Goal: Transaction & Acquisition: Purchase product/service

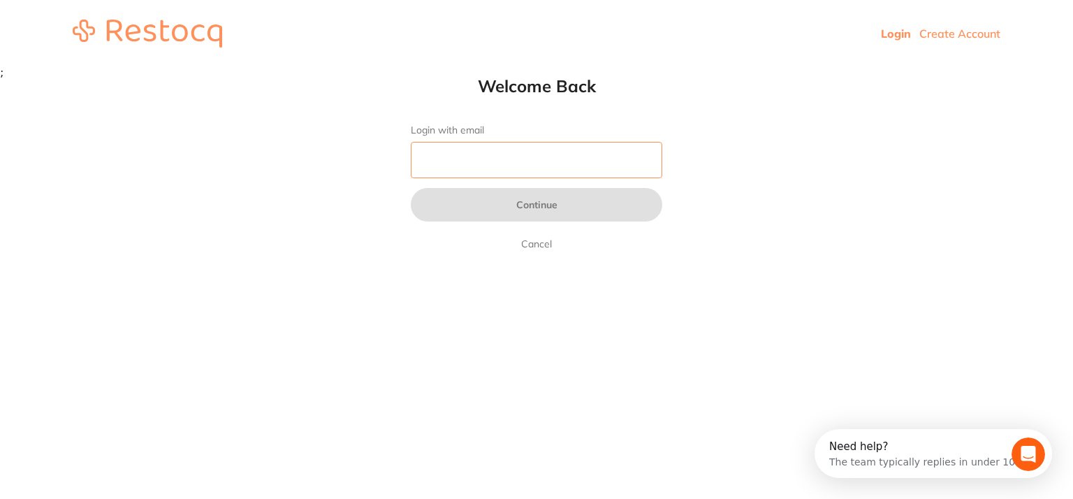
click at [488, 164] on input "Login with email" at bounding box center [537, 160] width 252 height 36
paste input "[EMAIL_ADDRESS][PERSON_NAME][DOMAIN_NAME]"
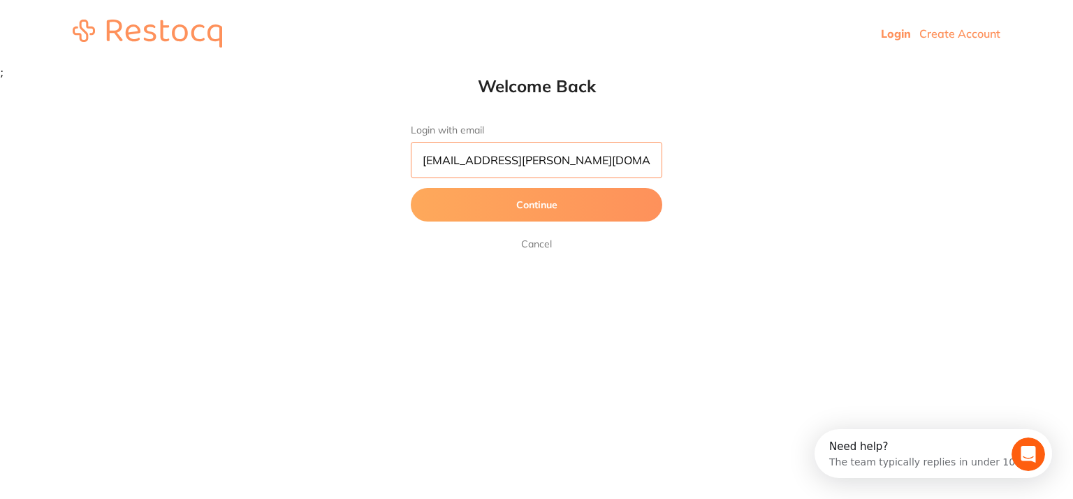
type input "[EMAIL_ADDRESS][PERSON_NAME][DOMAIN_NAME]"
click at [514, 205] on button "Continue" at bounding box center [537, 205] width 252 height 34
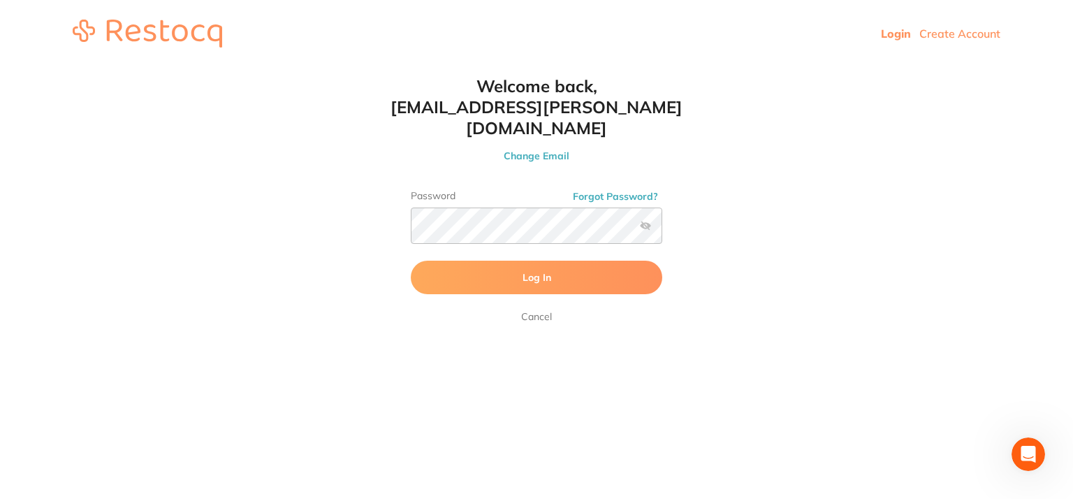
click at [521, 261] on button "Log In" at bounding box center [537, 278] width 252 height 34
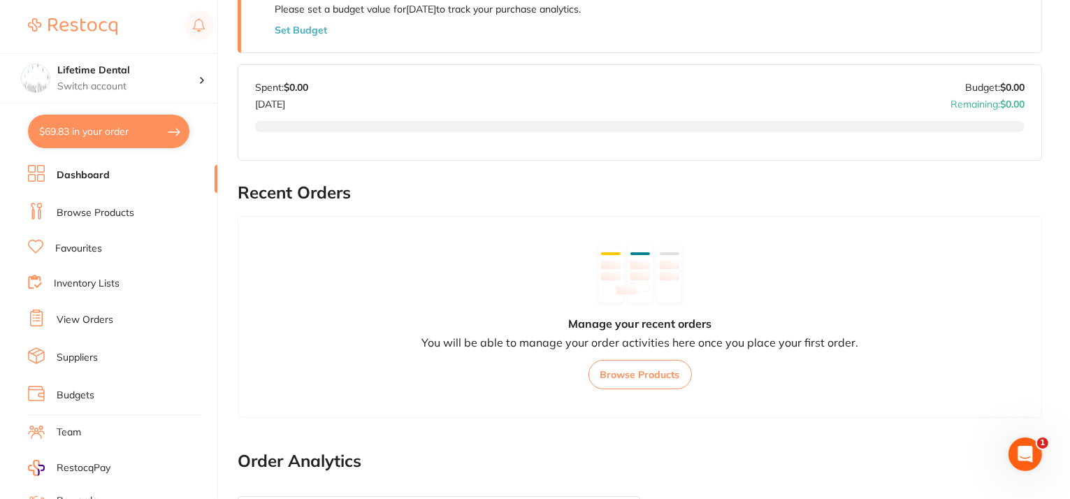
scroll to position [280, 0]
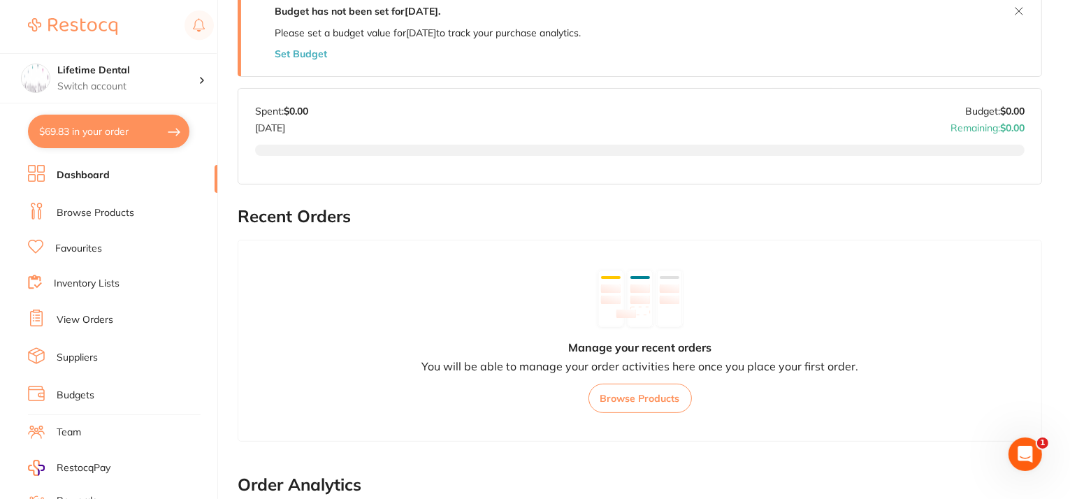
click at [66, 245] on link "Favourites" at bounding box center [78, 249] width 47 height 14
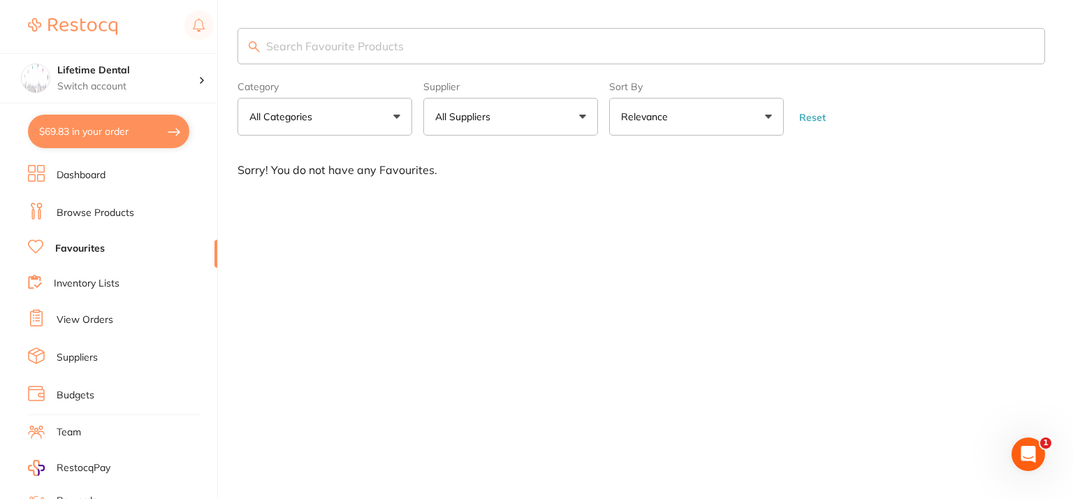
click at [112, 136] on button "$69.83 in your order" at bounding box center [108, 132] width 161 height 34
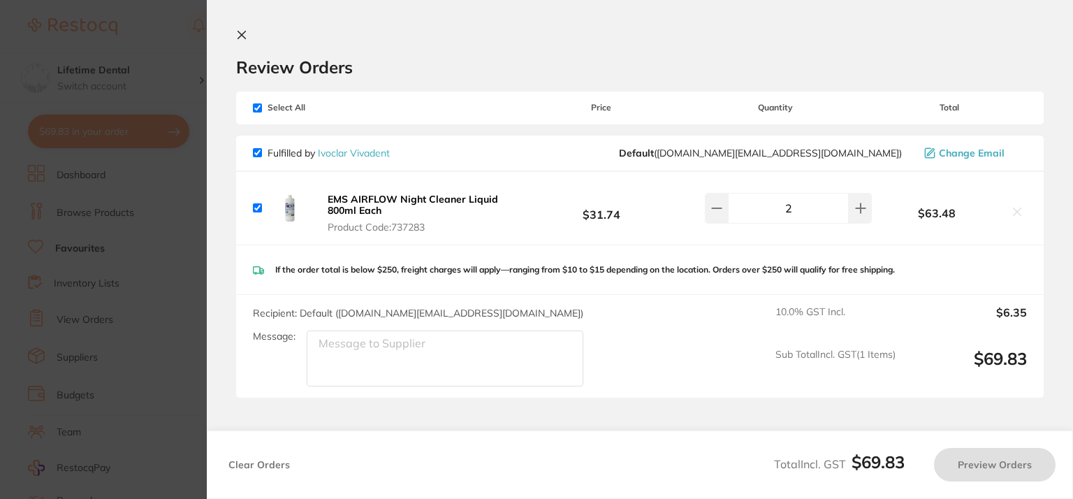
checkbox input "true"
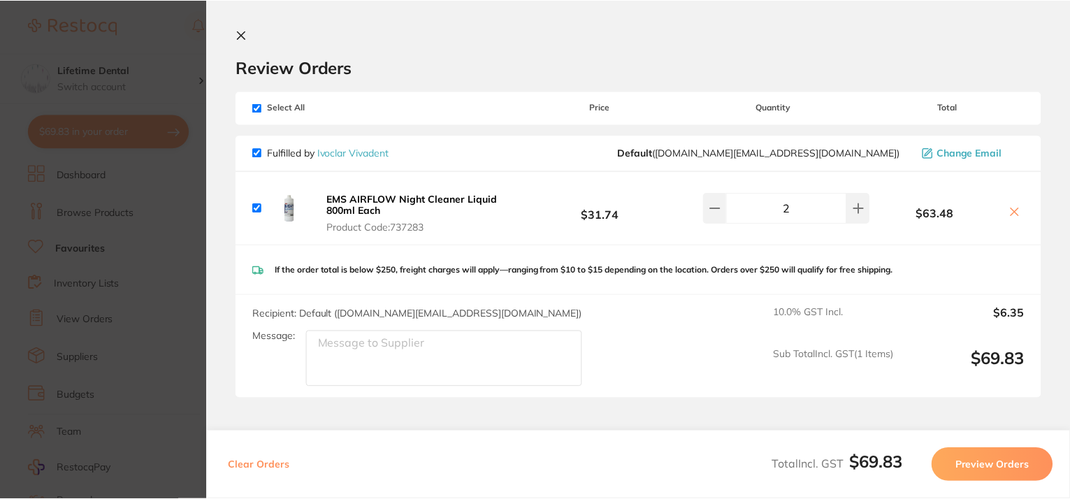
scroll to position [70, 0]
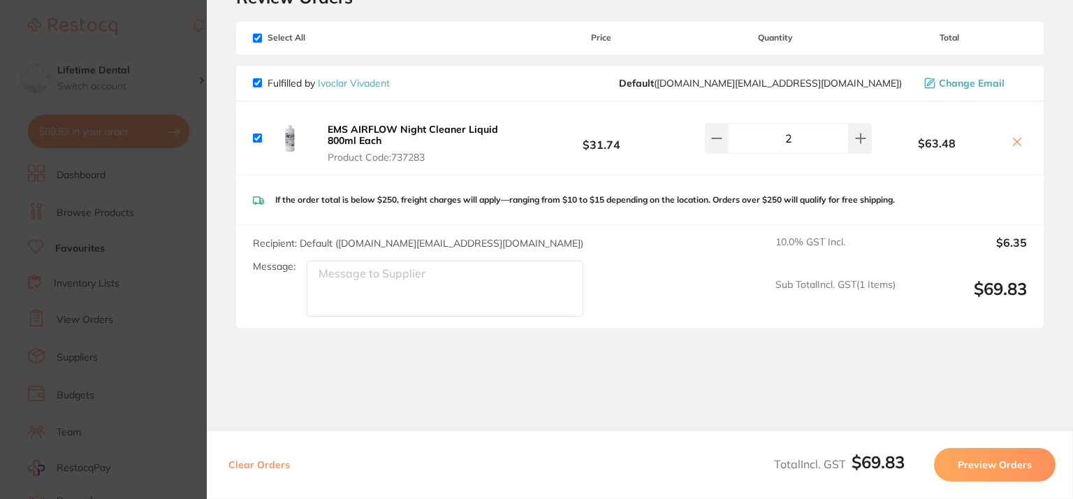
click at [140, 189] on section "Update RRP Set your pre negotiated price for this item. Item Agreed RRP (excl. …" at bounding box center [536, 249] width 1073 height 499
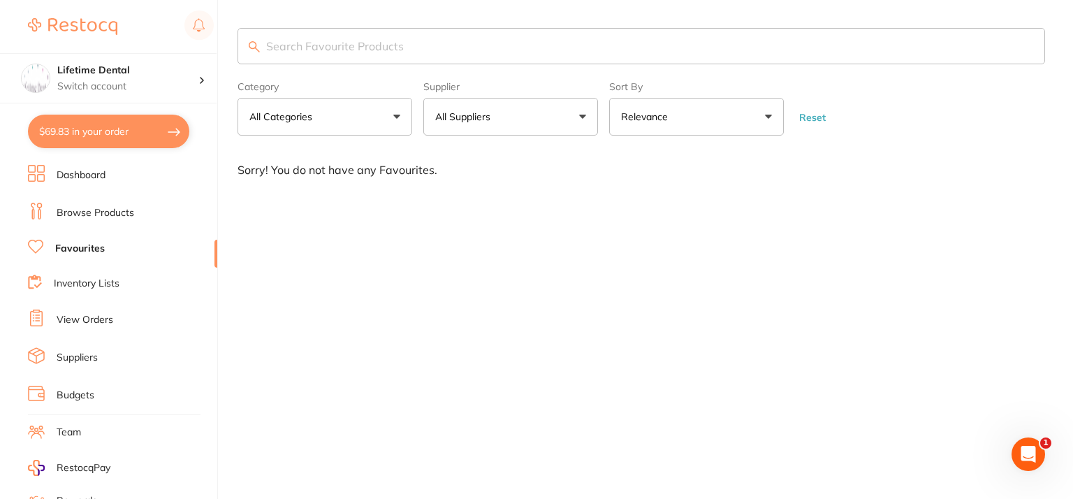
click at [95, 177] on link "Dashboard" at bounding box center [81, 175] width 49 height 14
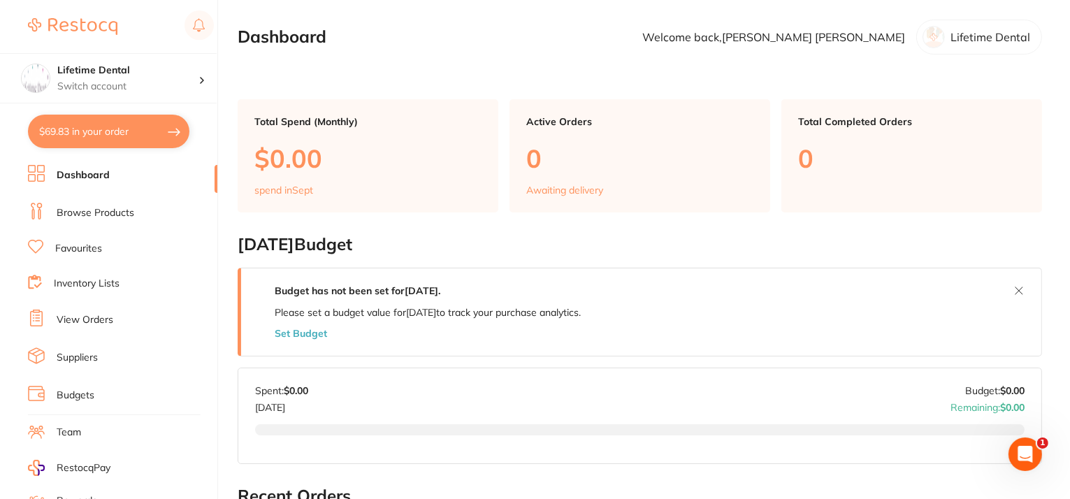
click at [84, 173] on link "Dashboard" at bounding box center [83, 175] width 53 height 14
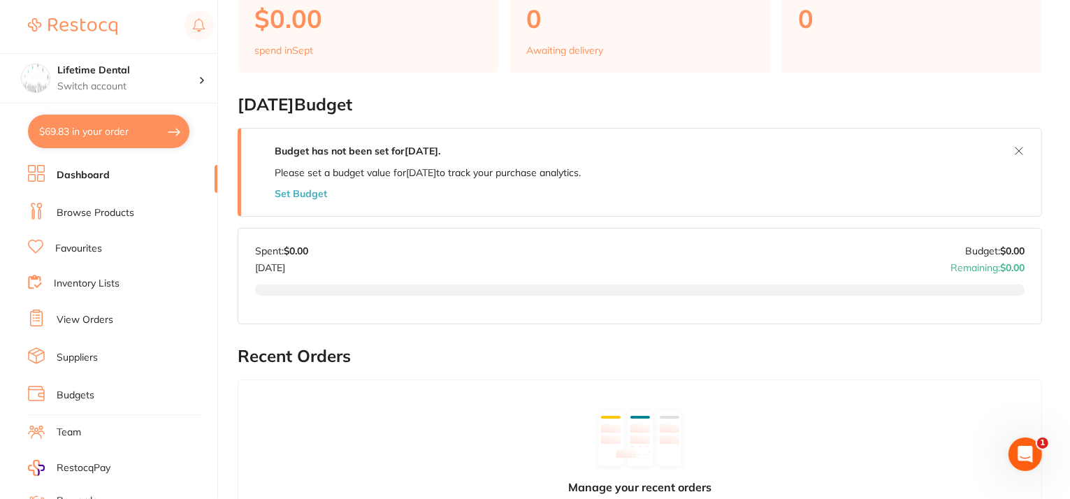
click at [65, 251] on link "Favourites" at bounding box center [78, 249] width 47 height 14
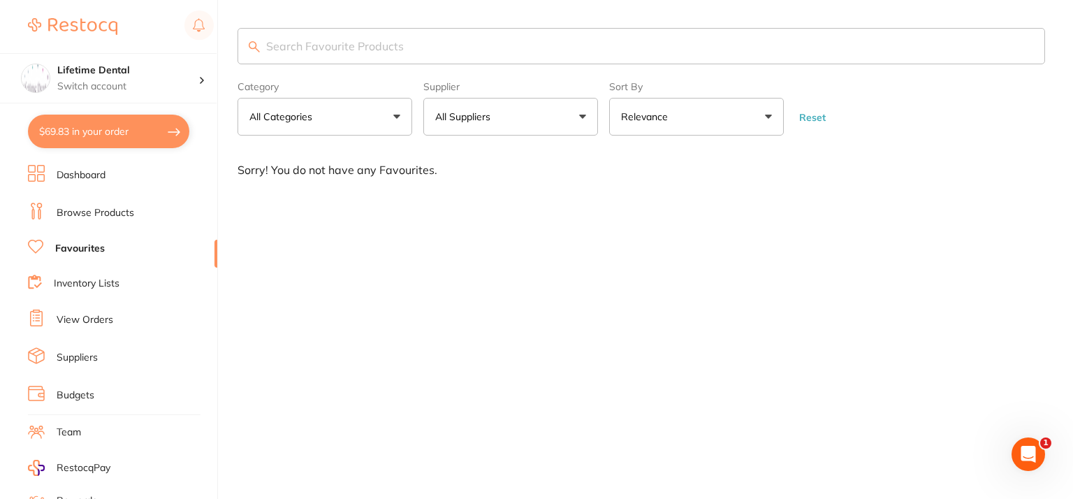
click at [92, 203] on li "Browse Products" at bounding box center [122, 213] width 189 height 21
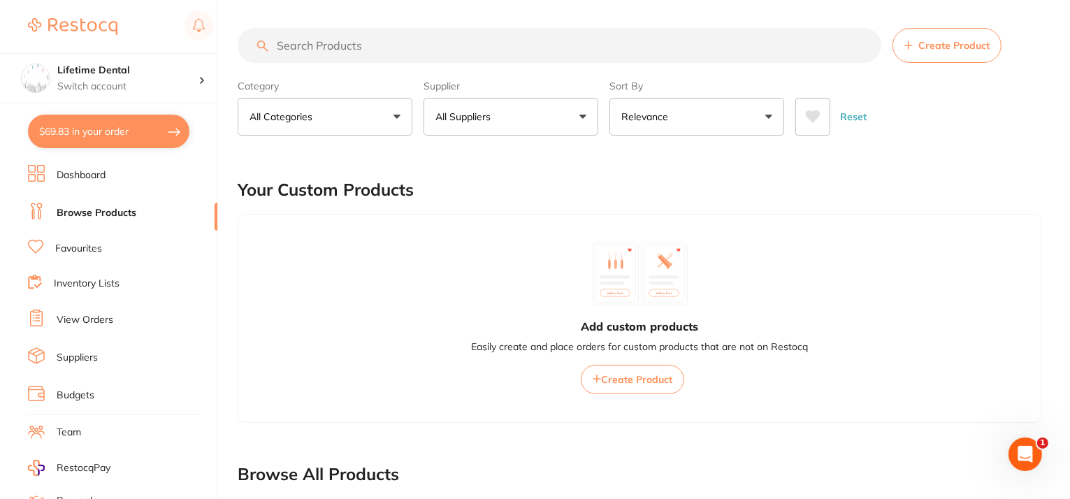
click at [394, 45] on input "search" at bounding box center [560, 45] width 644 height 35
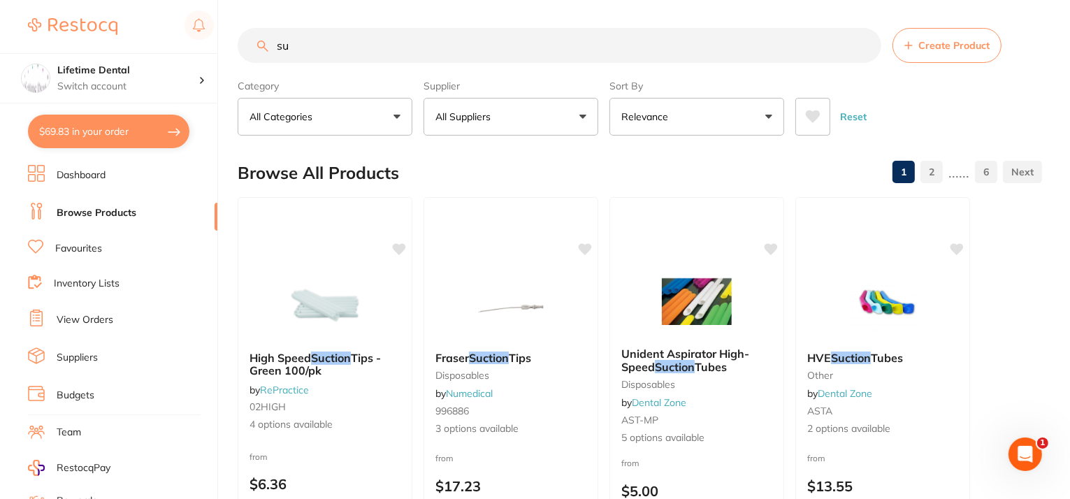
type input "s"
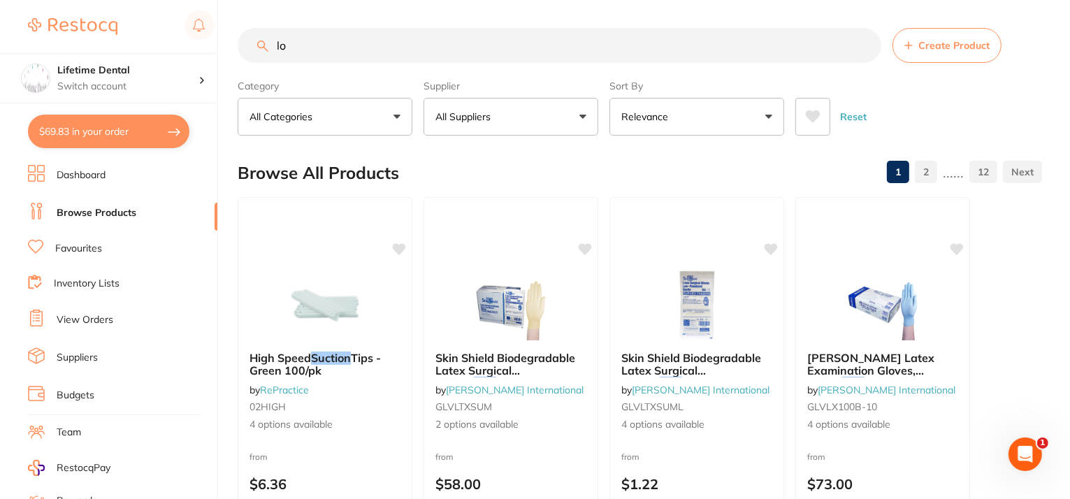
type input "l"
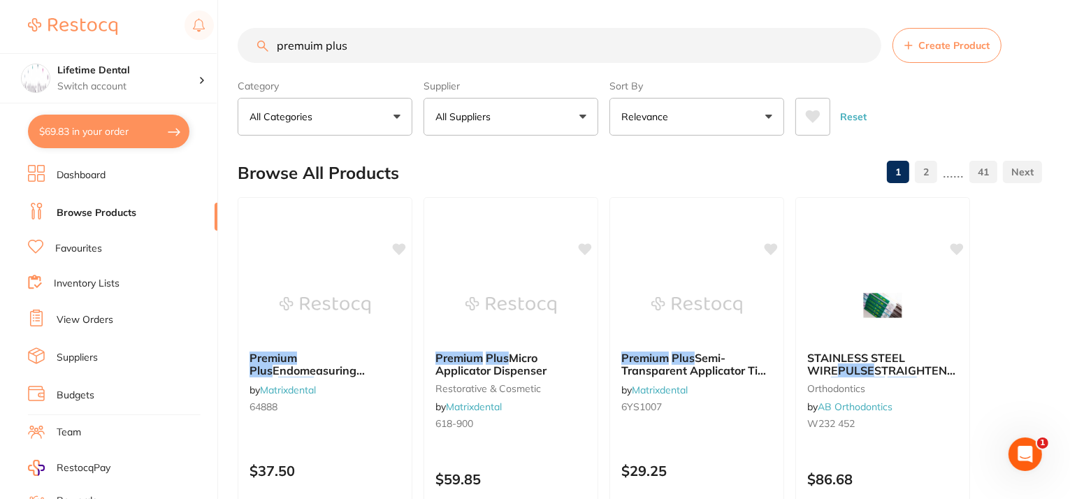
drag, startPoint x: 372, startPoint y: 48, endPoint x: 184, endPoint y: 50, distance: 188.0
click at [184, 50] on div "$69.83 Lifetime Dental Switch account Lifetime Dental $69.83 in your order Dash…" at bounding box center [535, 249] width 1070 height 499
paste input "ium plus sleeves 101"
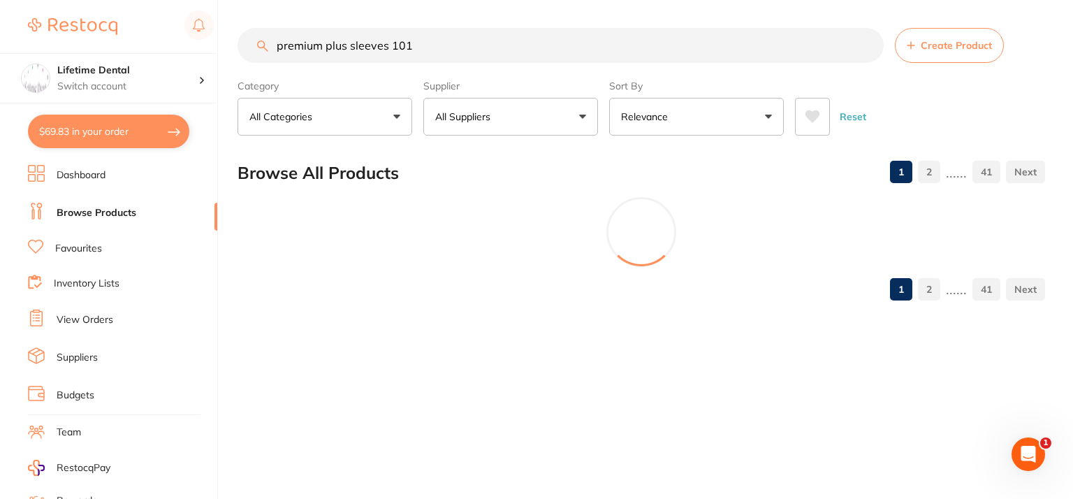
type input "premium plus sleeves 101"
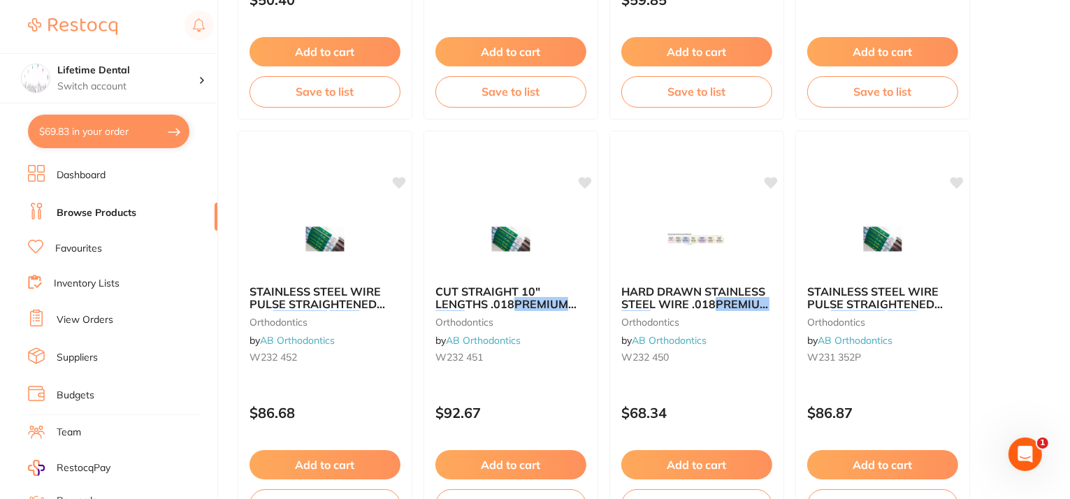
scroll to position [908, 0]
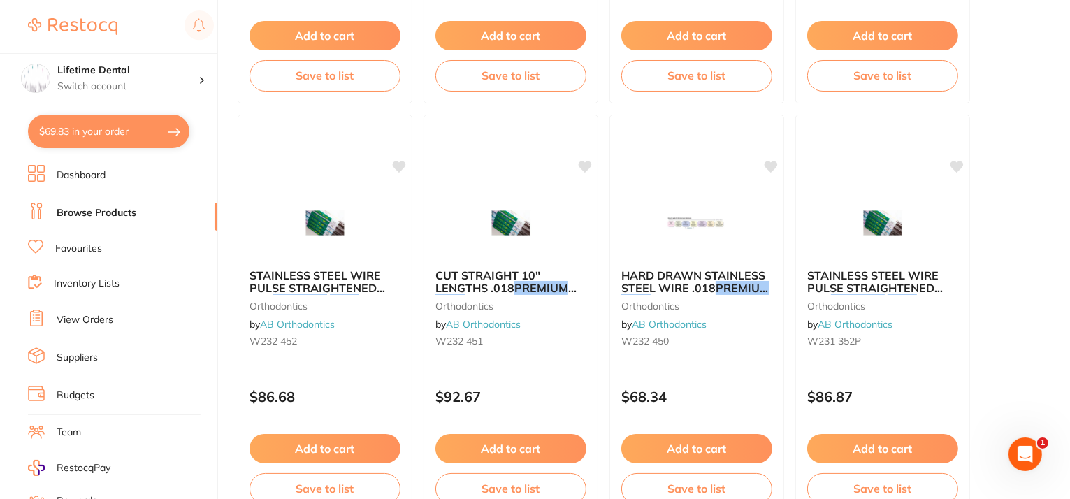
click at [101, 186] on ul "Dashboard Browse Products Favourites Inventory Lists View Orders Suppliers Budg…" at bounding box center [122, 406] width 189 height 482
click at [101, 177] on link "Dashboard" at bounding box center [81, 175] width 49 height 14
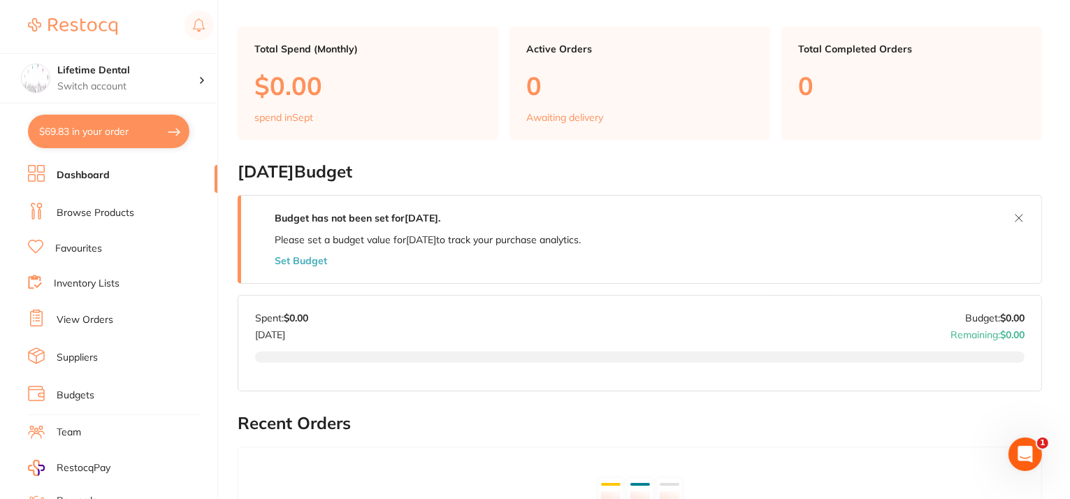
scroll to position [140, 0]
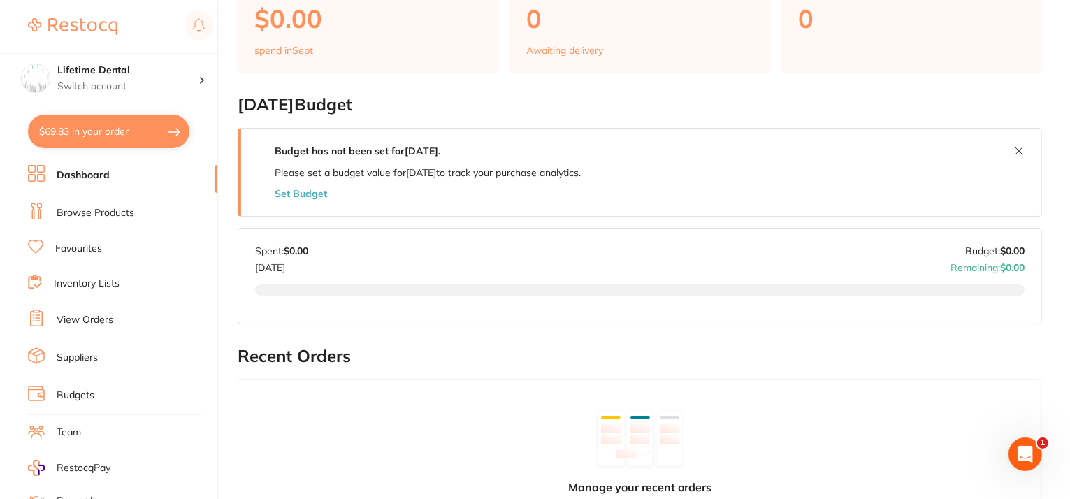
click at [85, 173] on link "Dashboard" at bounding box center [83, 175] width 53 height 14
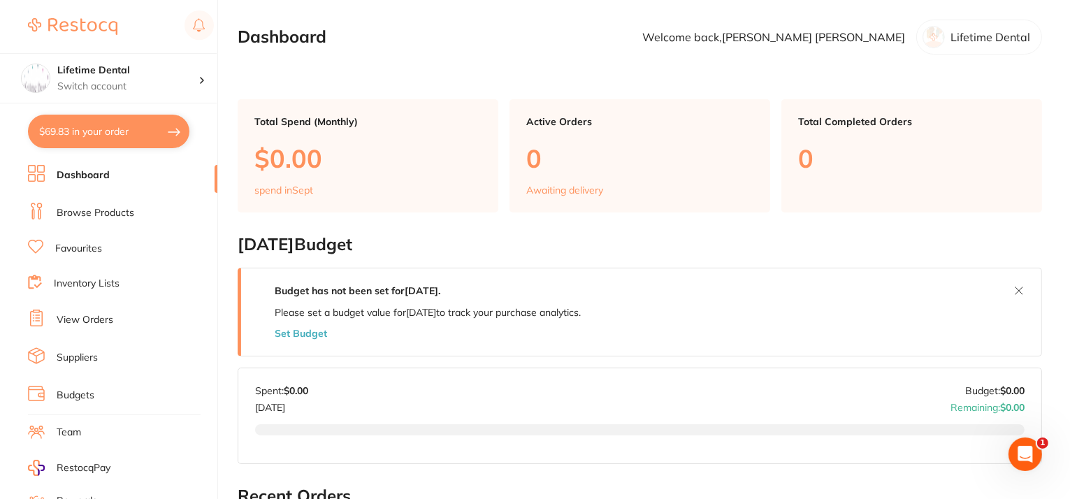
click at [97, 174] on link "Dashboard" at bounding box center [83, 175] width 53 height 14
click at [98, 133] on button "$69.83 in your order" at bounding box center [108, 132] width 161 height 34
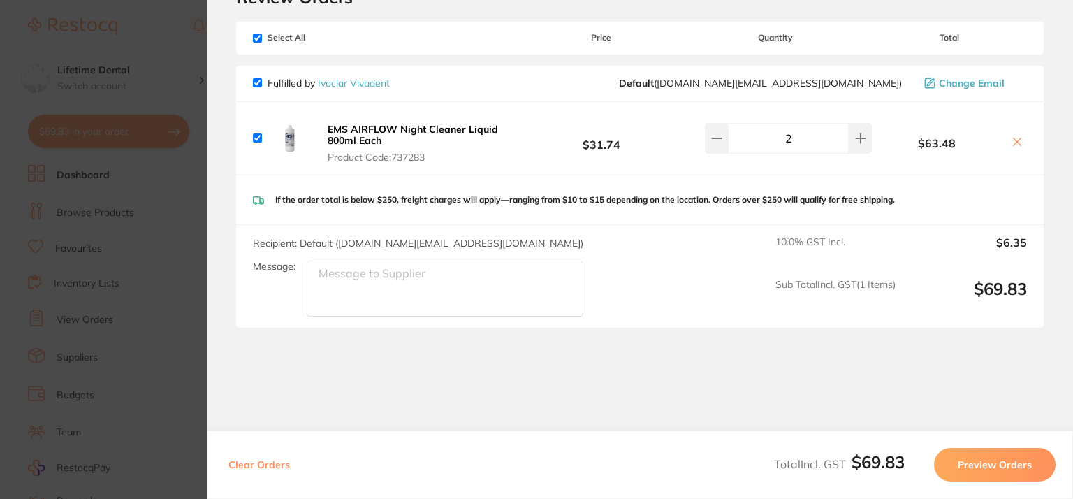
click at [98, 133] on section "Update RRP Set your pre negotiated price for this item. Item Agreed RRP (excl. …" at bounding box center [536, 249] width 1073 height 499
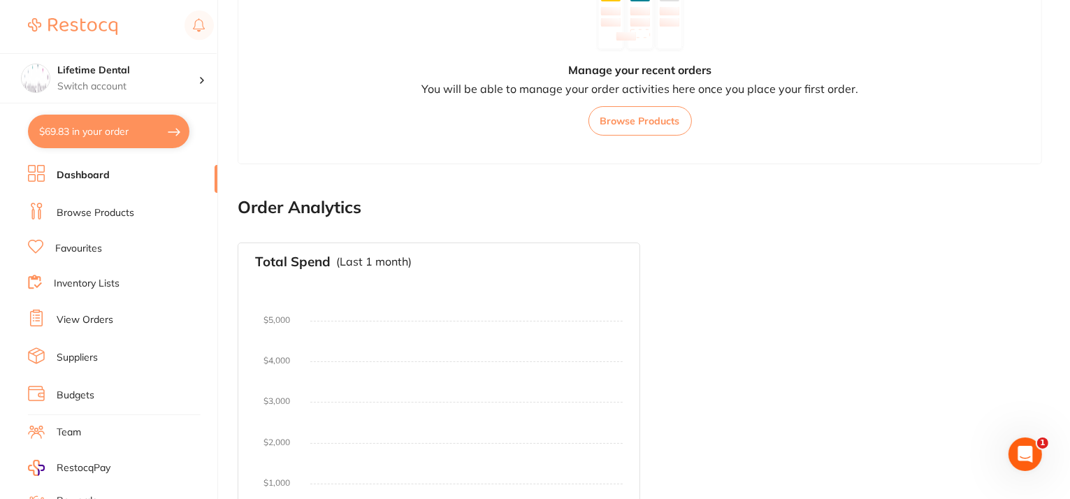
scroll to position [417, 0]
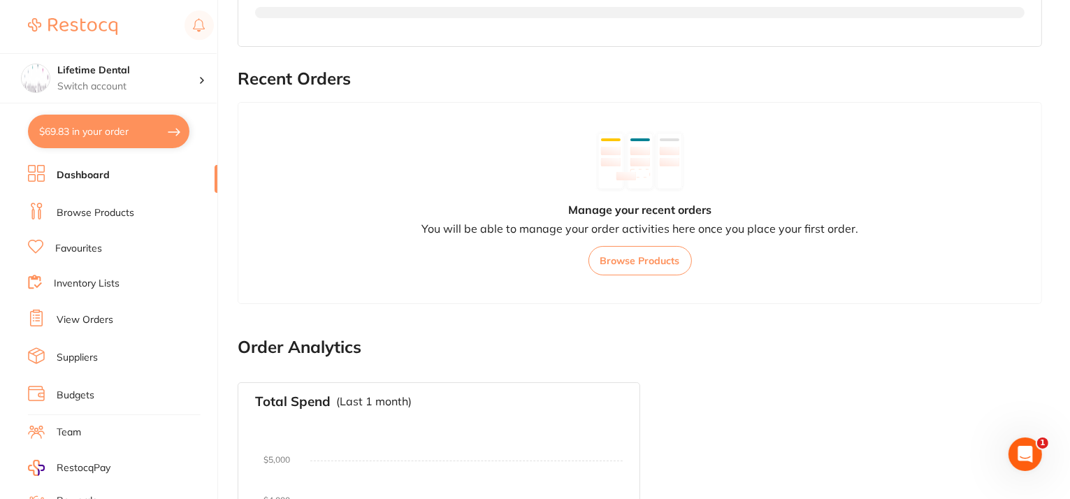
click at [70, 351] on link "Suppliers" at bounding box center [77, 358] width 41 height 14
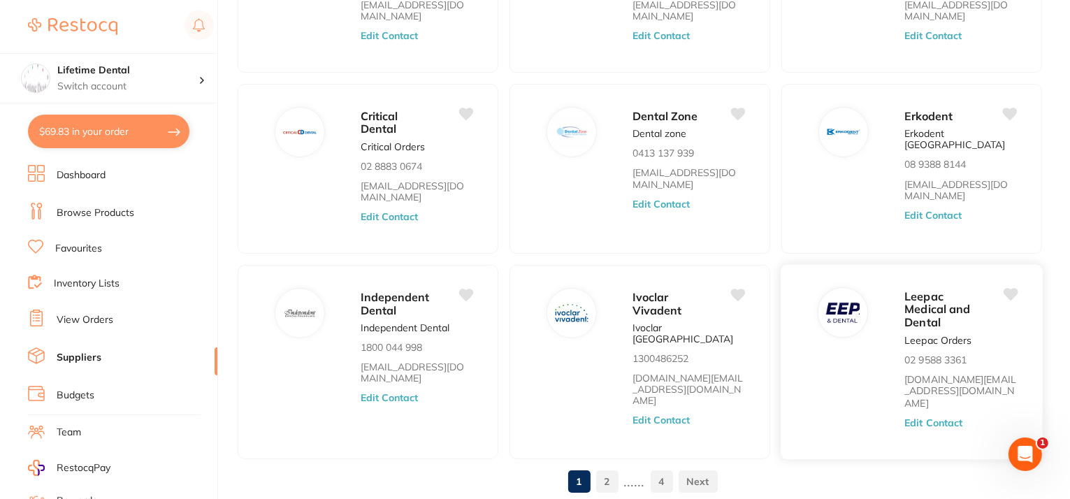
scroll to position [521, 0]
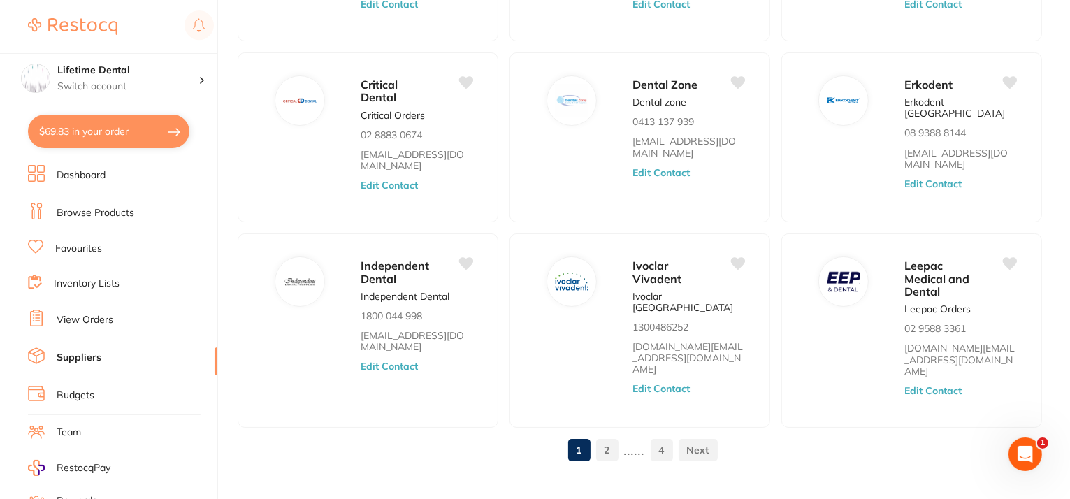
click at [611, 436] on link "2" at bounding box center [607, 450] width 22 height 28
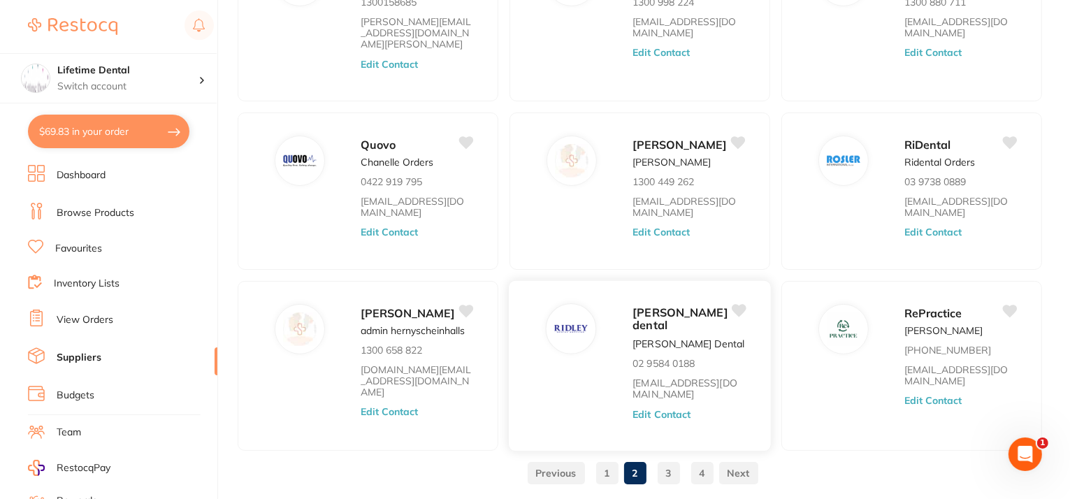
scroll to position [402, 0]
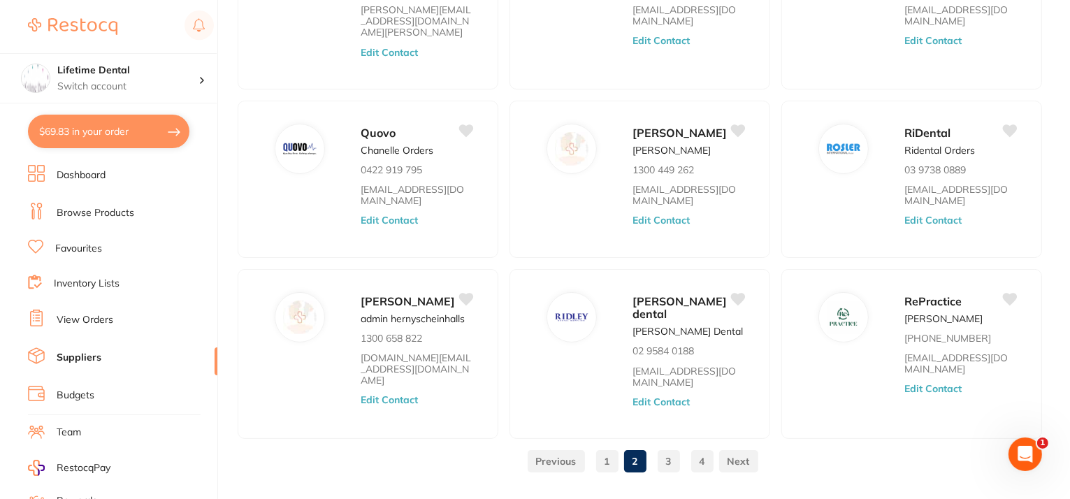
click at [665, 447] on link "3" at bounding box center [669, 461] width 22 height 28
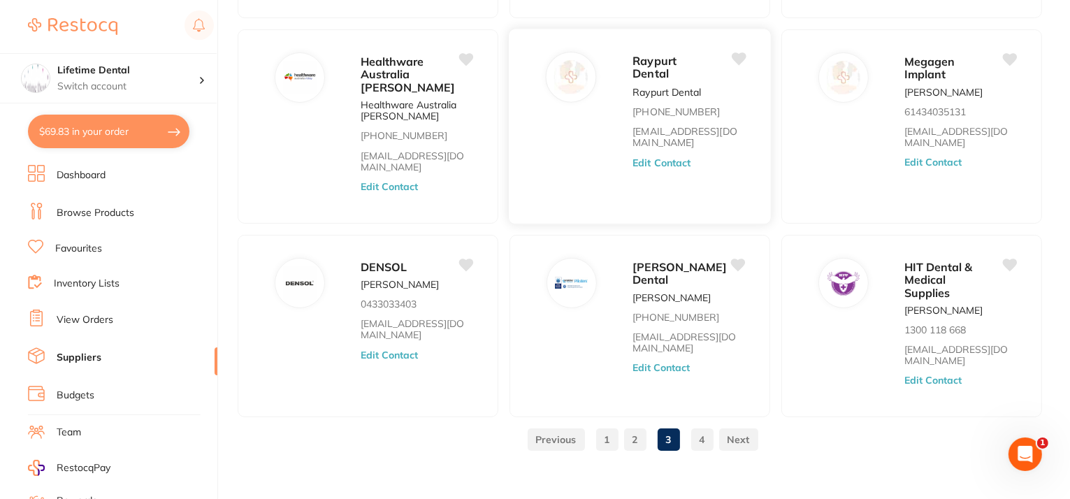
scroll to position [488, 0]
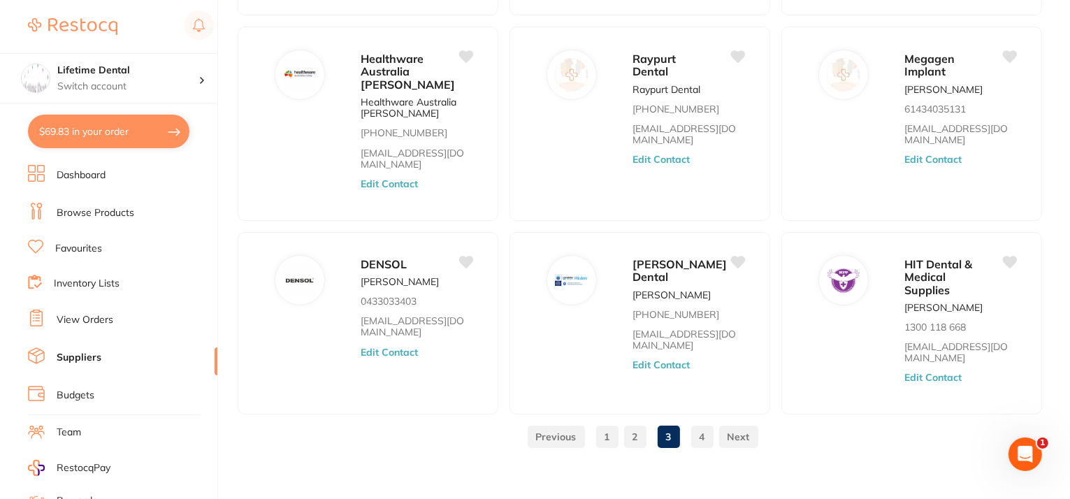
click at [694, 423] on link "4" at bounding box center [702, 437] width 22 height 28
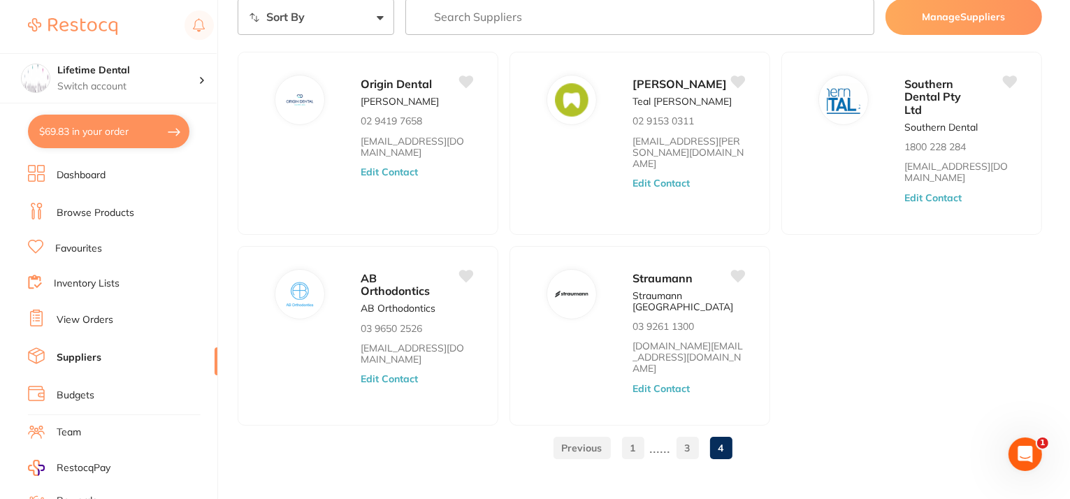
scroll to position [0, 0]
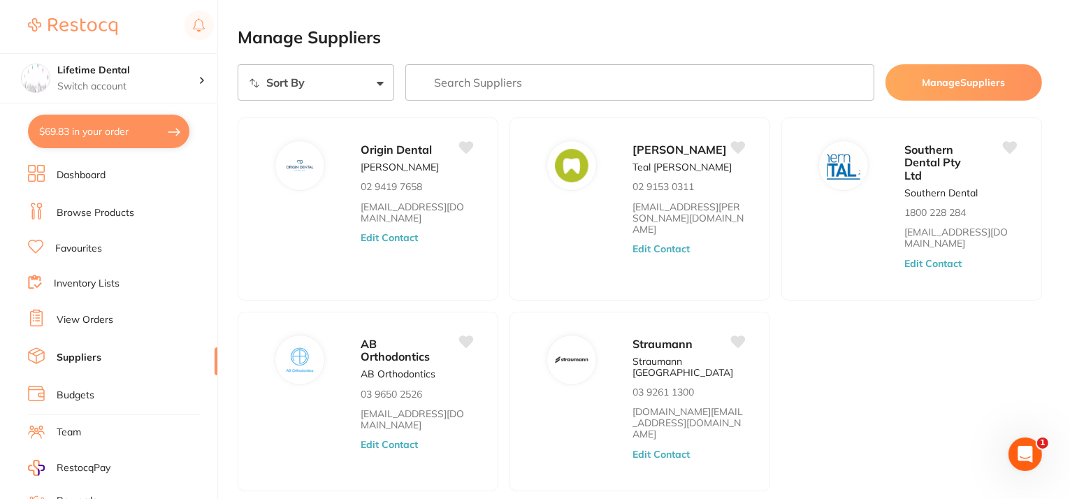
click at [96, 178] on link "Dashboard" at bounding box center [81, 175] width 49 height 14
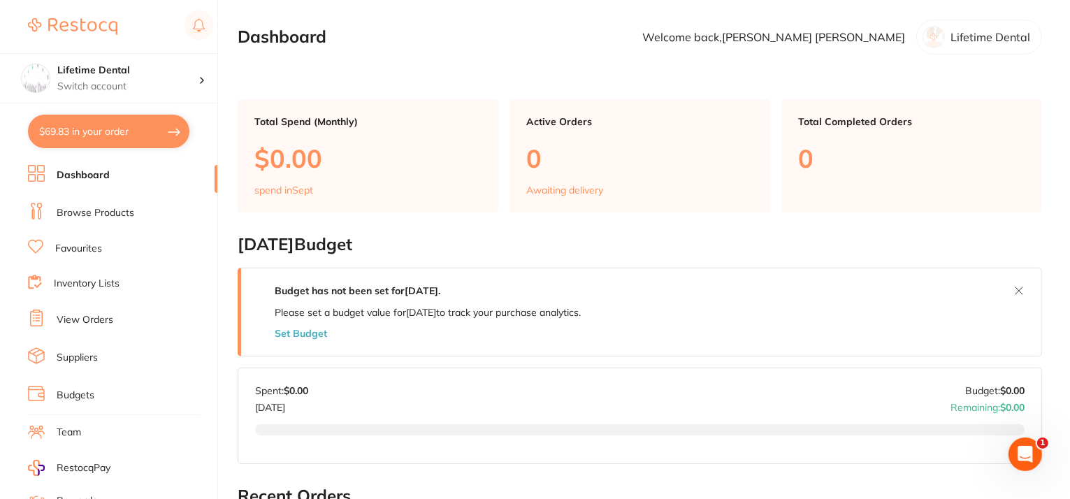
click at [122, 209] on link "Browse Products" at bounding box center [96, 213] width 78 height 14
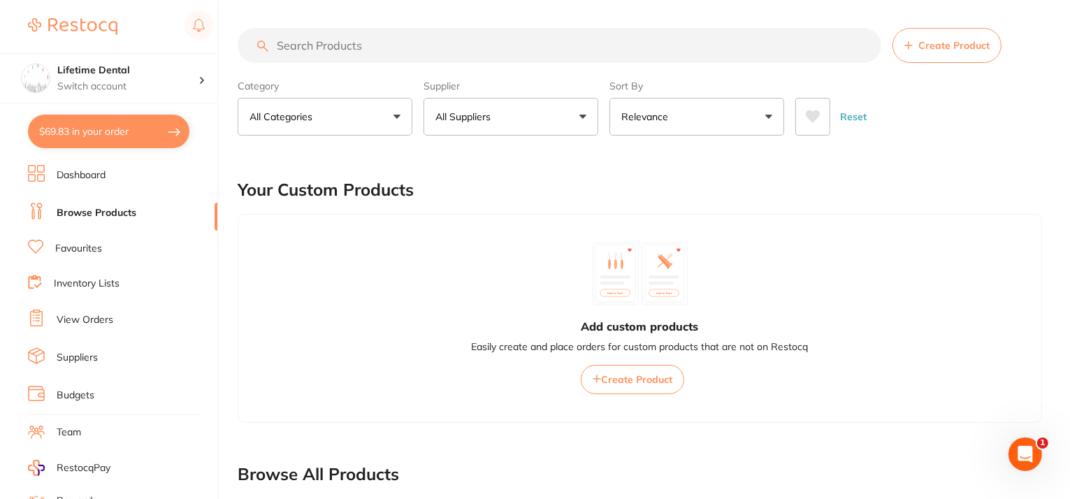
click at [353, 43] on input "search" at bounding box center [560, 45] width 644 height 35
paste input "premium plus sleeves 101"
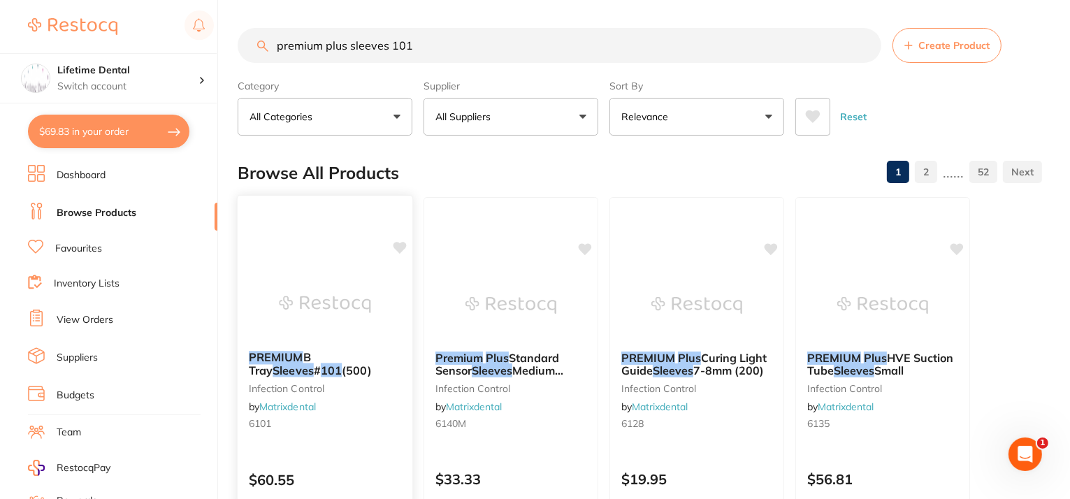
type input "premium plus sleeves 101"
click at [311, 357] on span "B Tray" at bounding box center [280, 363] width 62 height 27
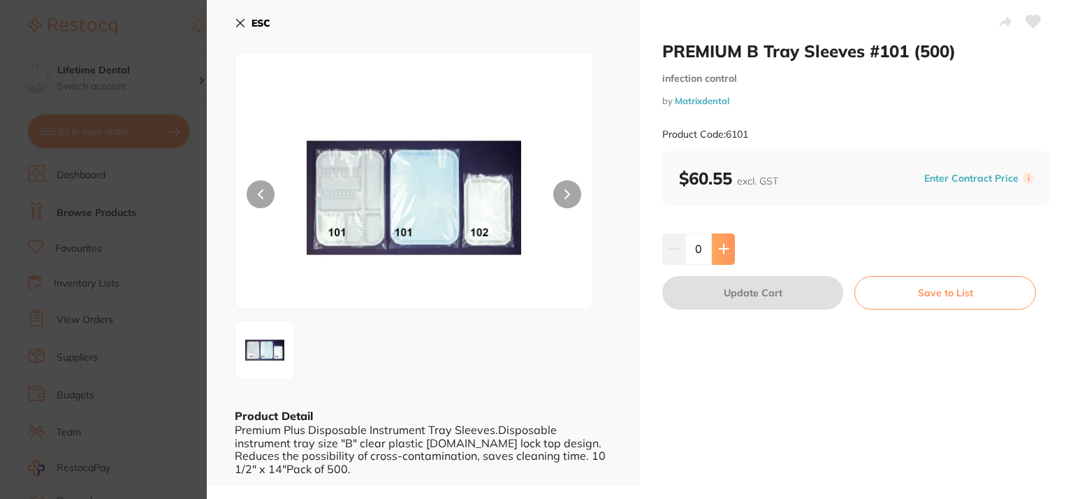
click at [720, 247] on icon at bounding box center [723, 248] width 11 height 11
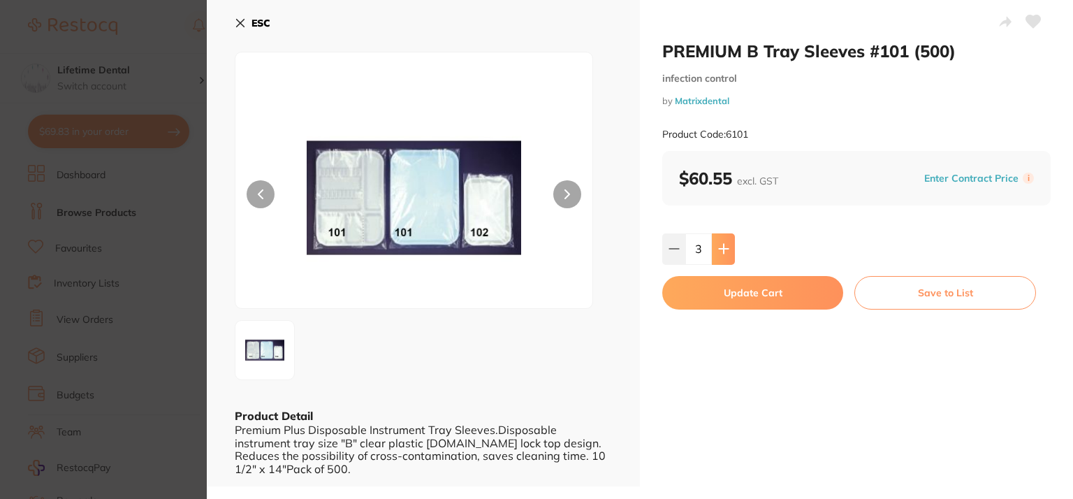
click at [720, 249] on icon at bounding box center [723, 249] width 9 height 9
type input "4"
click at [733, 300] on button "Update Cart" at bounding box center [752, 293] width 181 height 34
checkbox input "false"
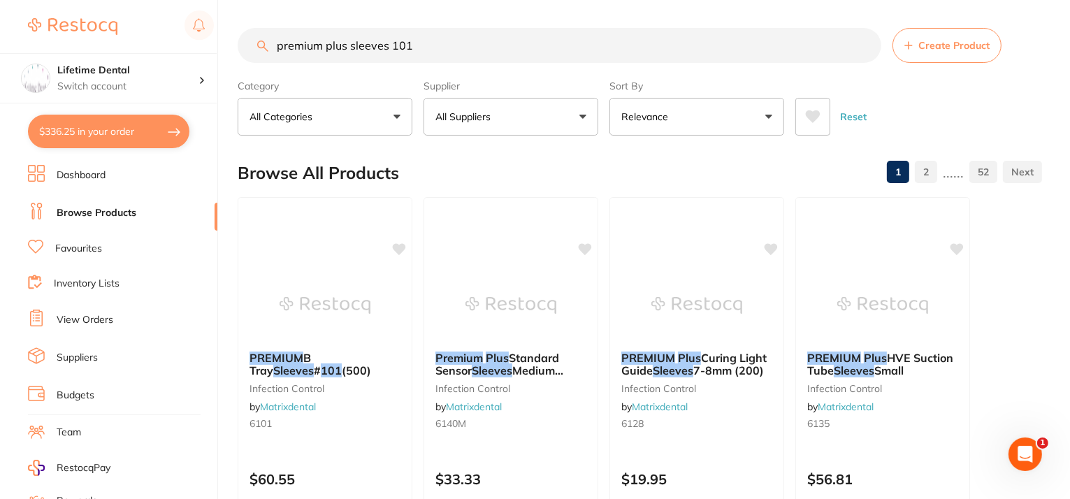
drag, startPoint x: 436, startPoint y: 41, endPoint x: 0, endPoint y: 31, distance: 436.2
click at [0, 31] on div "$336.25 Lifetime Dental Switch account Lifetime Dental $336.25 in your order Da…" at bounding box center [535, 249] width 1070 height 499
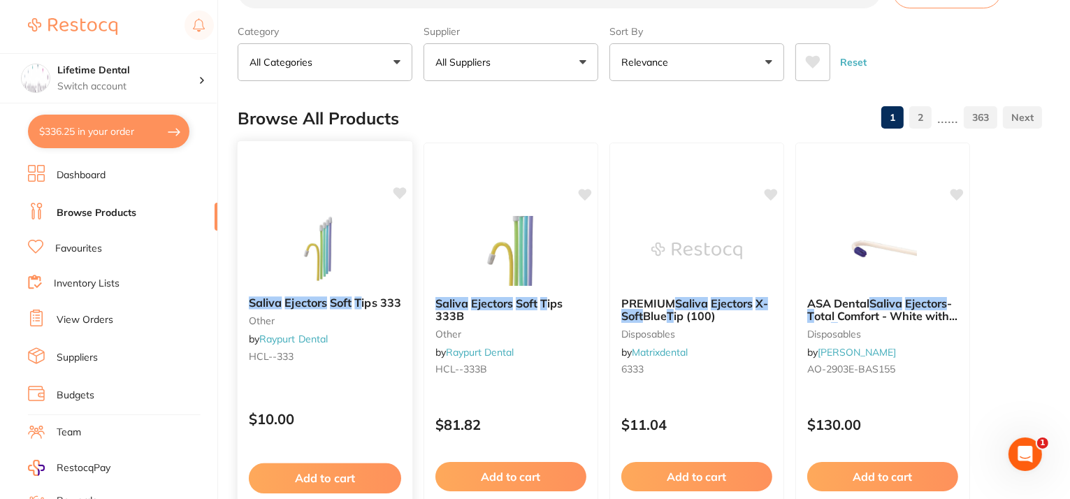
scroll to position [70, 0]
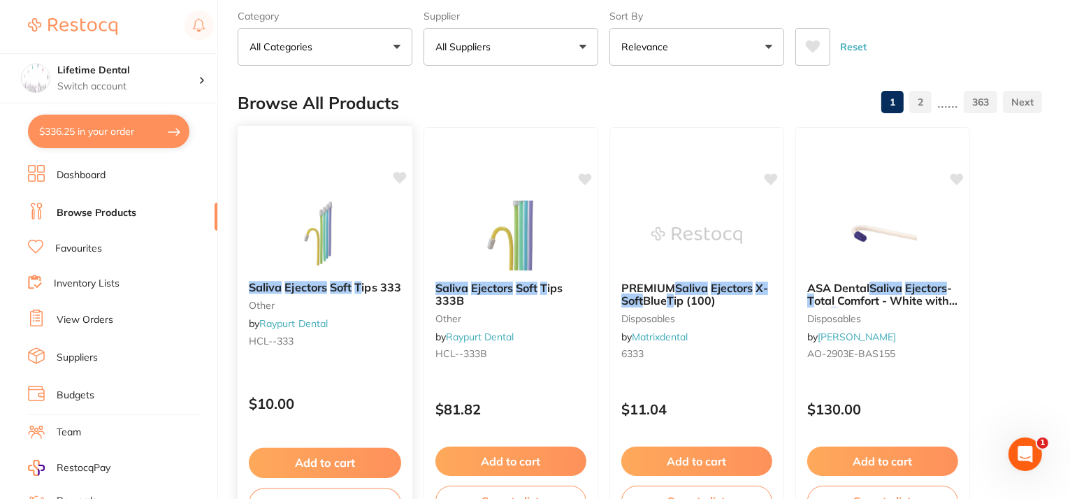
type input "diposable saliva ejectors soft t"
click at [395, 175] on icon at bounding box center [399, 178] width 13 height 12
click at [331, 284] on em "Soft" at bounding box center [341, 287] width 22 height 14
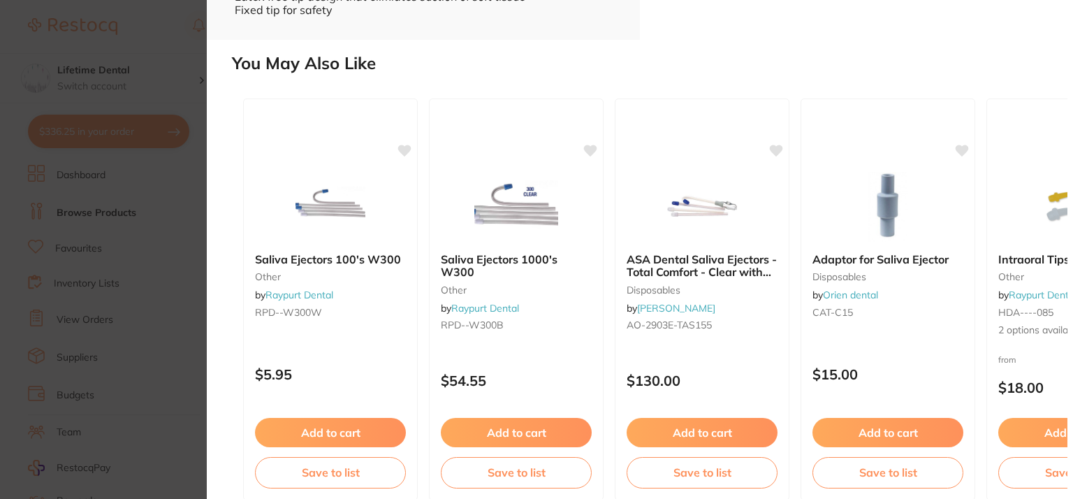
scroll to position [477, 0]
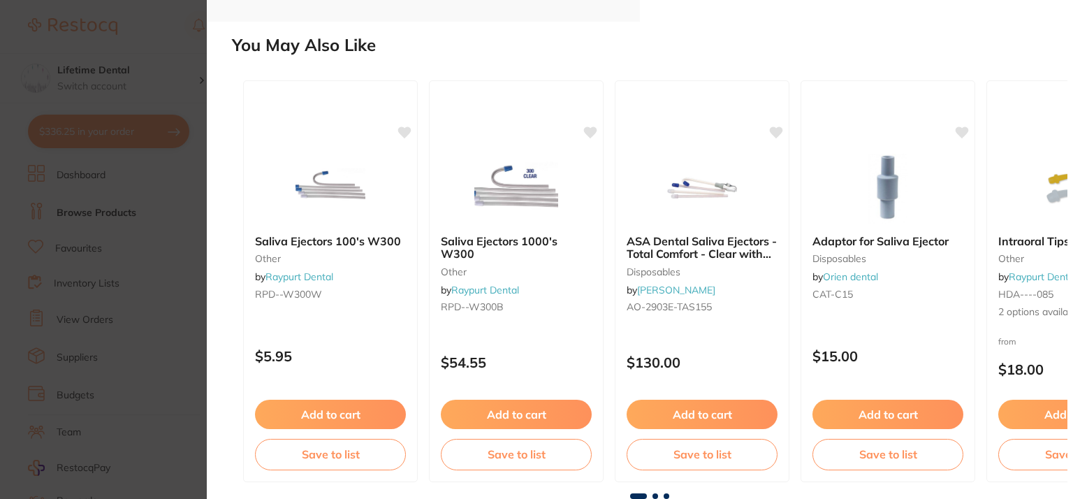
click at [192, 43] on section "Saliva Ejectors Soft Tips 333 other by Raypurt Dental Product Code: HCL--333 ES…" at bounding box center [536, 249] width 1073 height 499
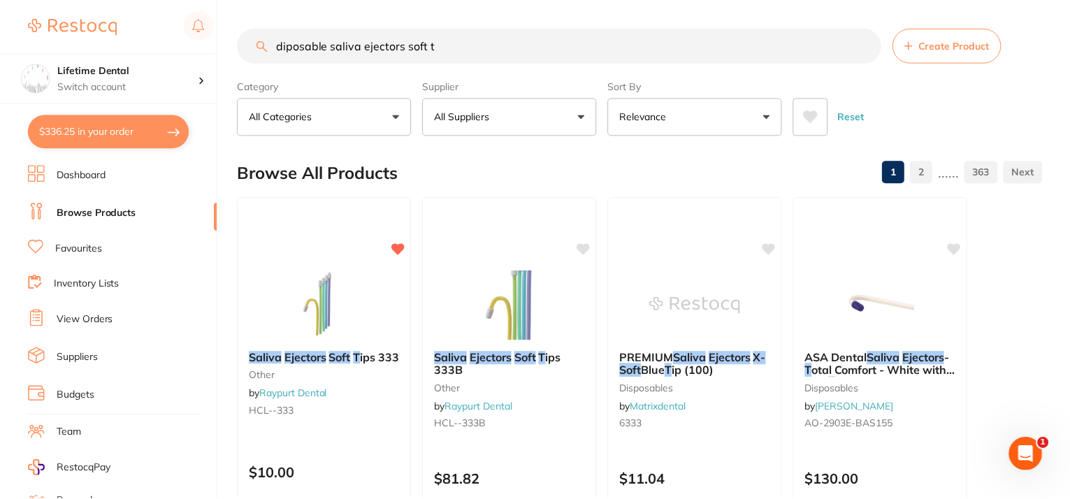
scroll to position [70, 0]
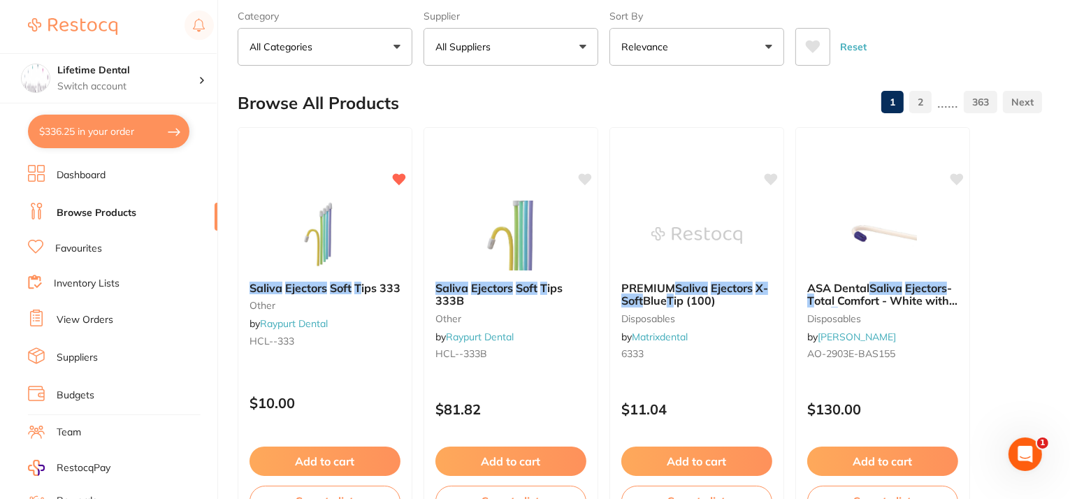
click at [94, 131] on button "$336.25 in your order" at bounding box center [108, 132] width 161 height 34
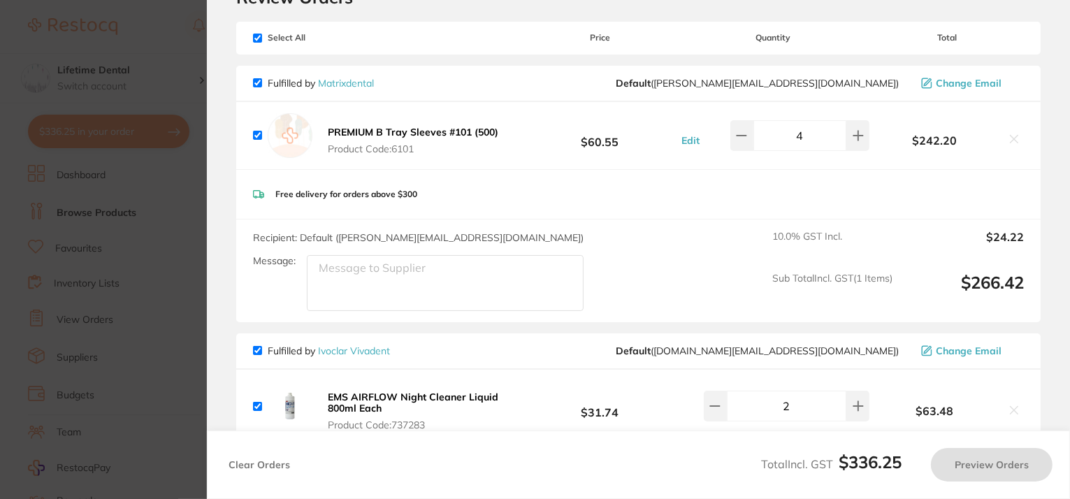
checkbox input "true"
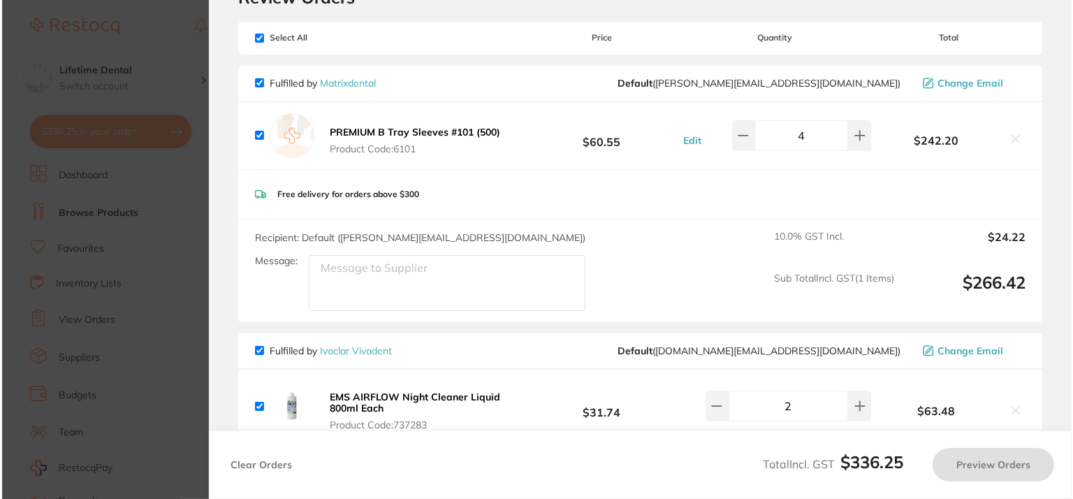
scroll to position [0, 0]
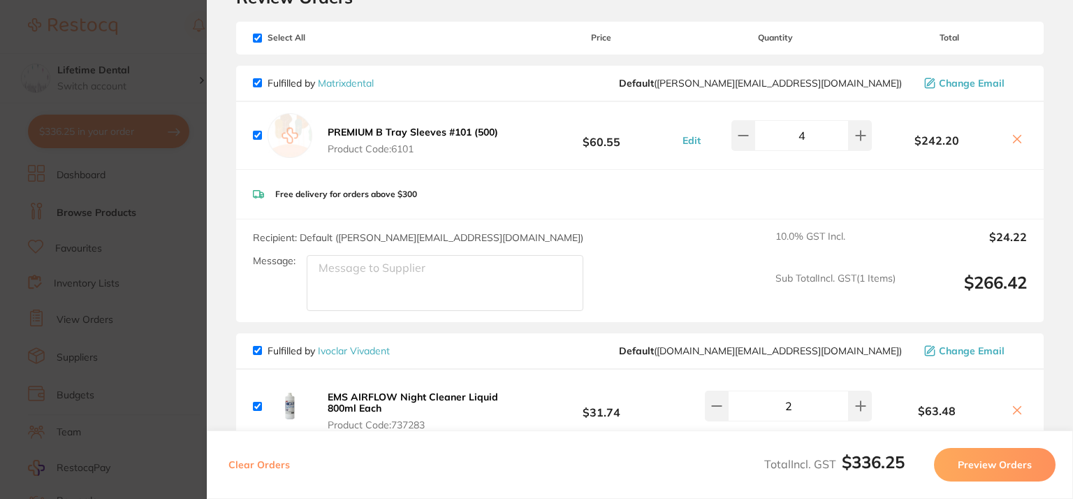
click at [157, 305] on section "Update RRP Set your pre negotiated price for this item. Item Agreed RRP (excl. …" at bounding box center [536, 249] width 1073 height 499
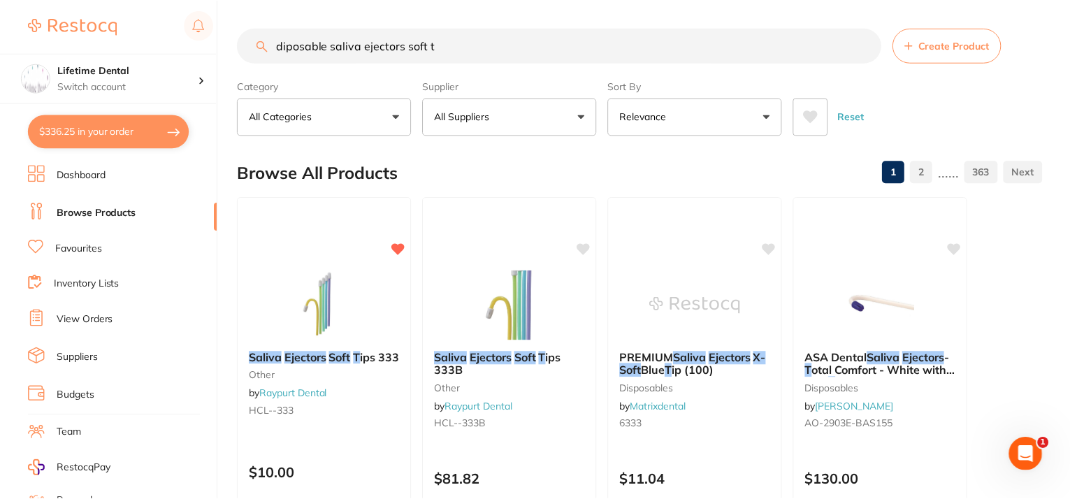
scroll to position [70, 0]
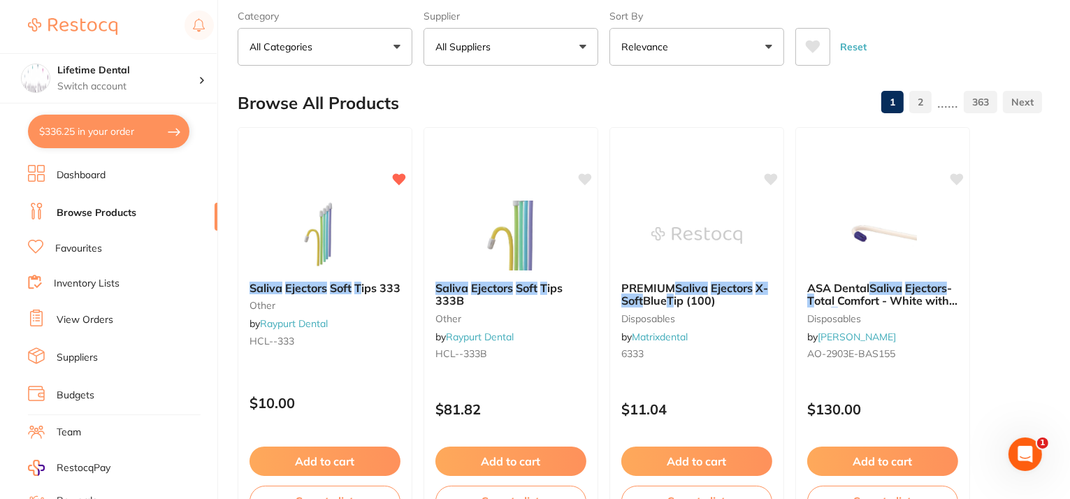
click at [124, 131] on button "$336.25 in your order" at bounding box center [108, 132] width 161 height 34
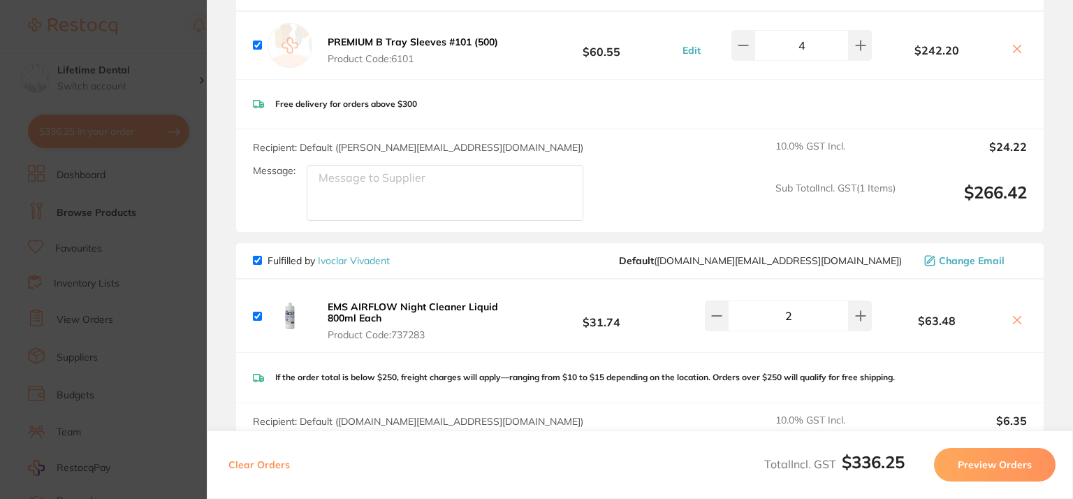
scroll to position [140, 0]
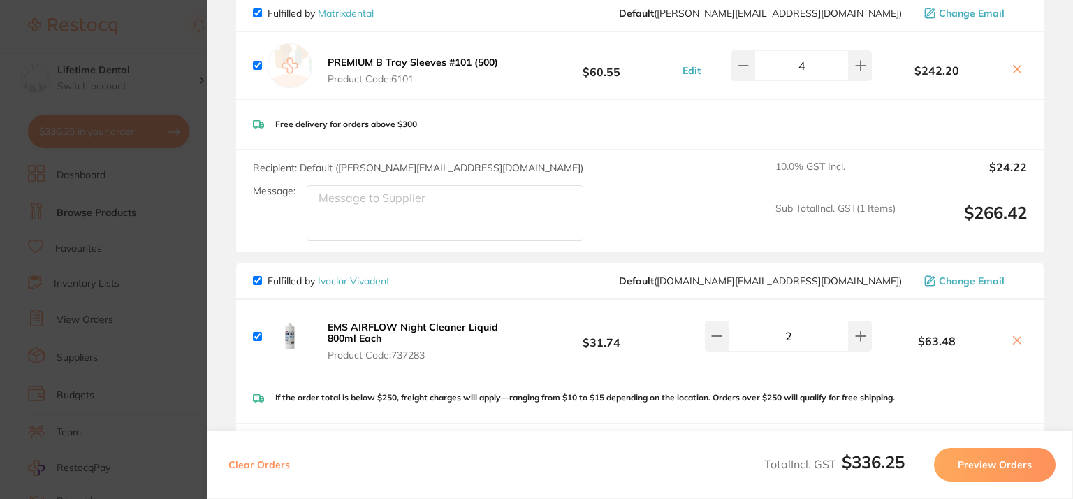
click at [159, 364] on section "Update RRP Set your pre negotiated price for this item. Item Agreed RRP (excl. …" at bounding box center [536, 249] width 1073 height 499
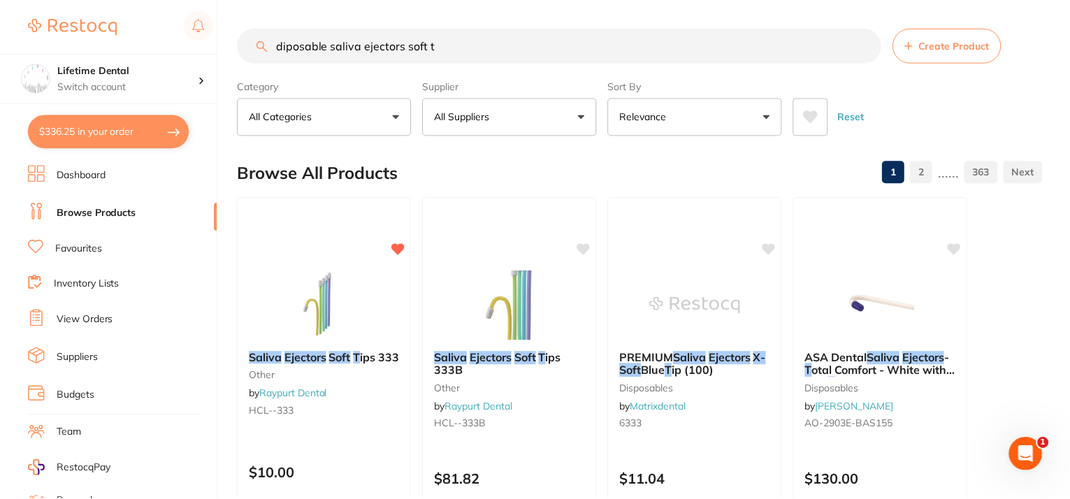
scroll to position [70, 0]
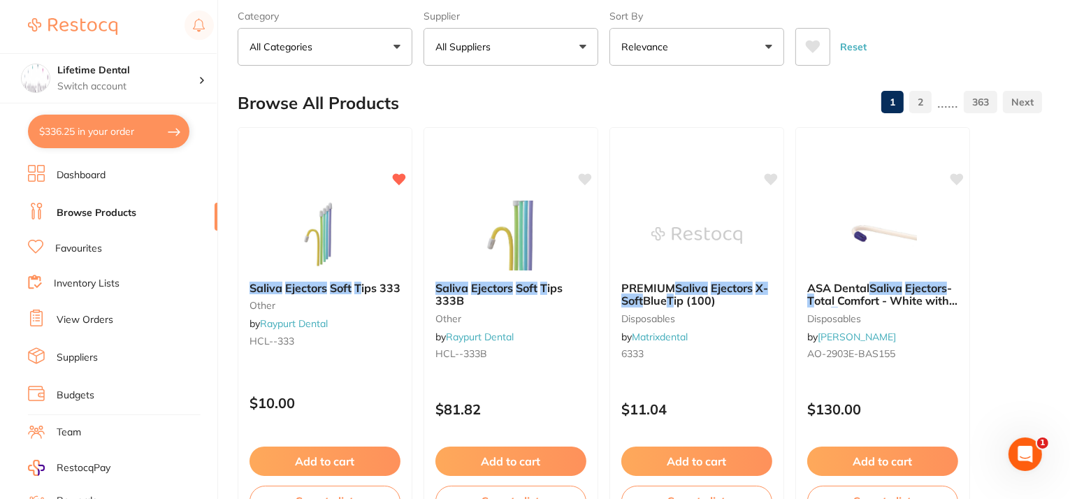
click at [68, 351] on link "Suppliers" at bounding box center [77, 358] width 41 height 14
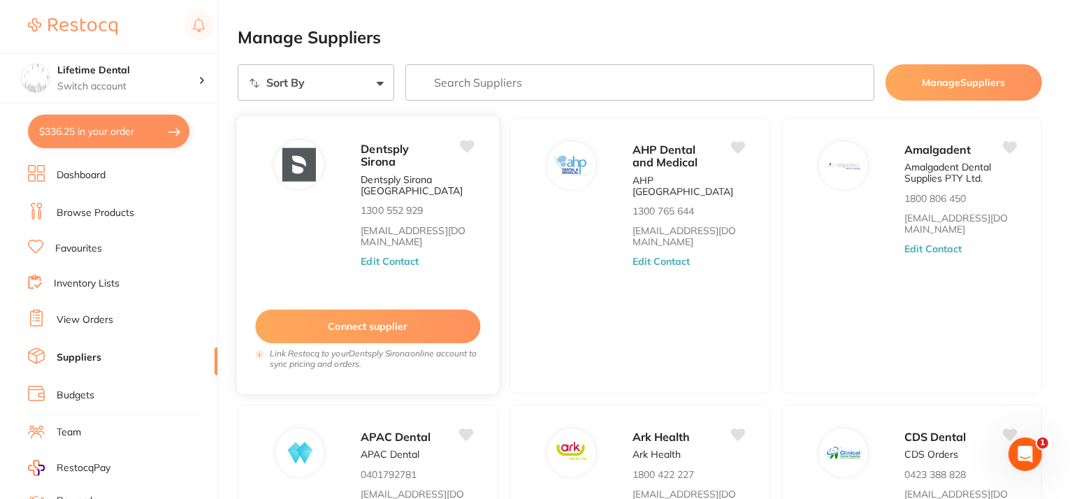
click at [375, 261] on button "Edit Contact" at bounding box center [390, 261] width 58 height 11
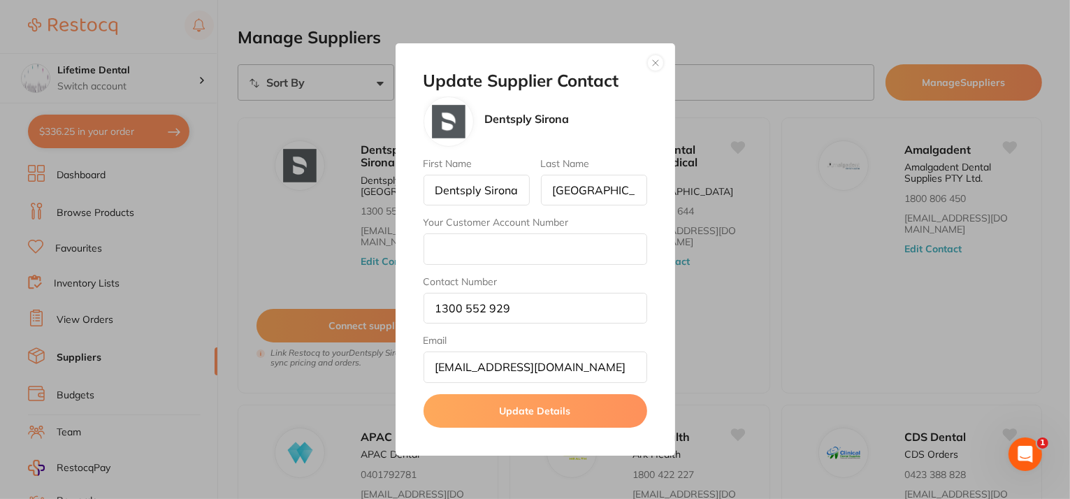
click at [657, 66] on button "button" at bounding box center [655, 63] width 17 height 17
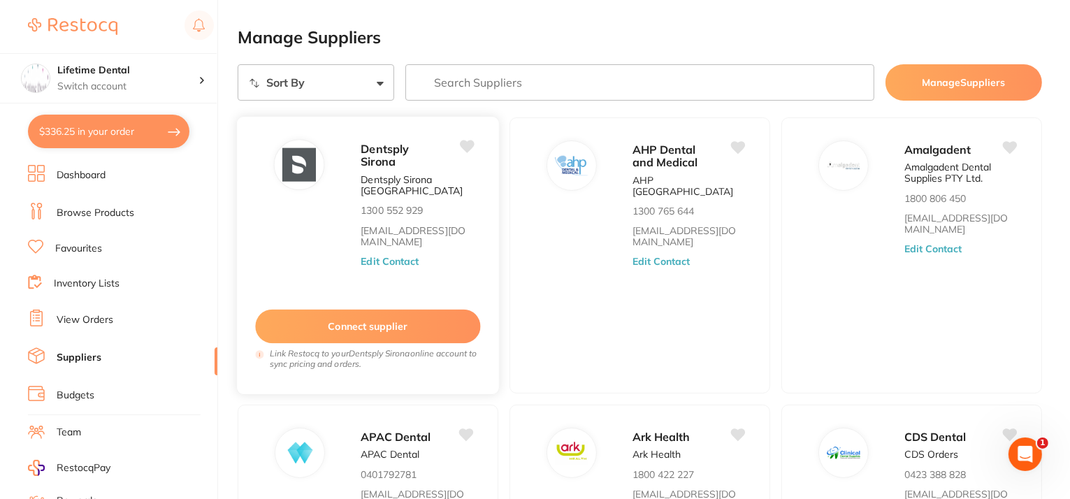
click at [397, 336] on button "Connect supplier" at bounding box center [367, 327] width 225 height 34
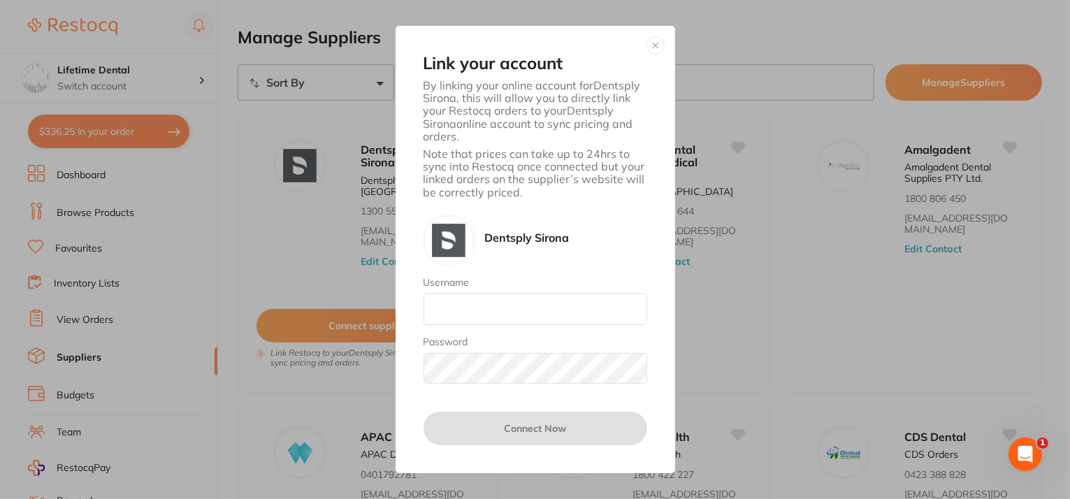
click at [656, 45] on button "button" at bounding box center [655, 45] width 17 height 17
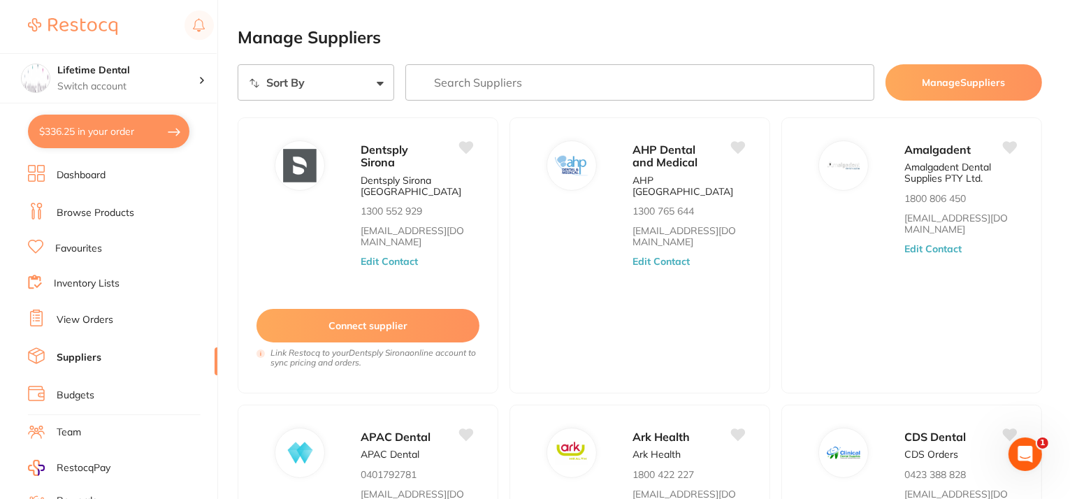
click at [58, 213] on link "Browse Products" at bounding box center [96, 213] width 78 height 14
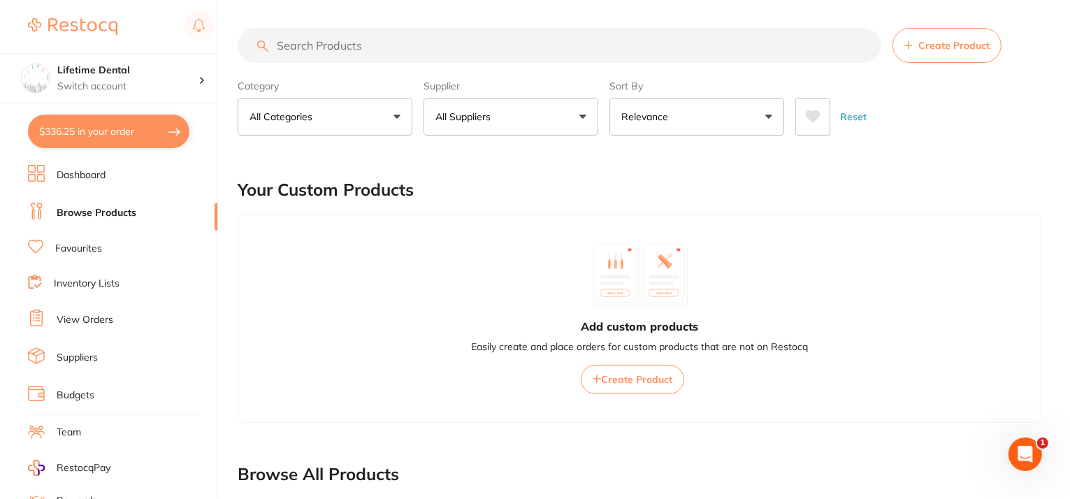
scroll to position [140, 0]
click at [268, 128] on button "All Categories" at bounding box center [325, 117] width 175 height 38
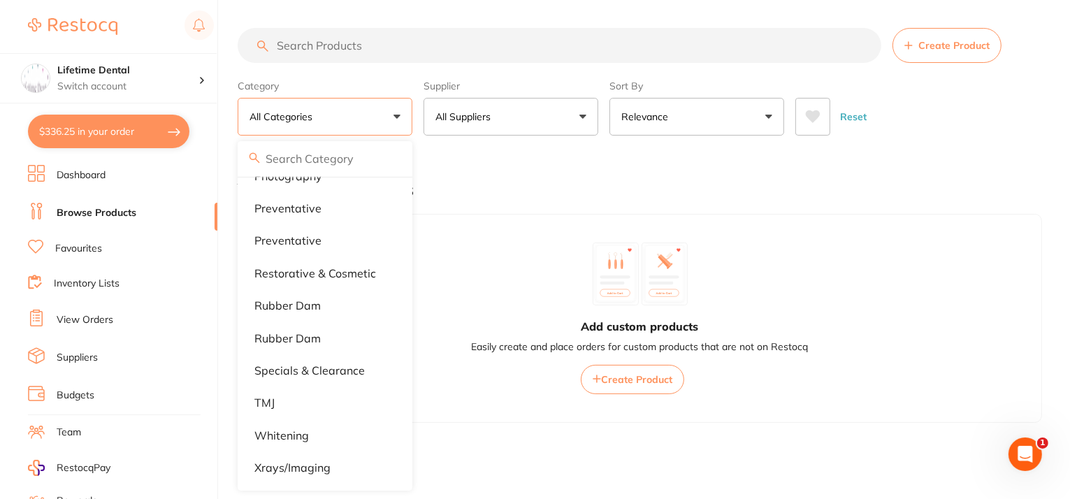
scroll to position [1261, 0]
click at [349, 49] on input "search" at bounding box center [560, 45] width 644 height 35
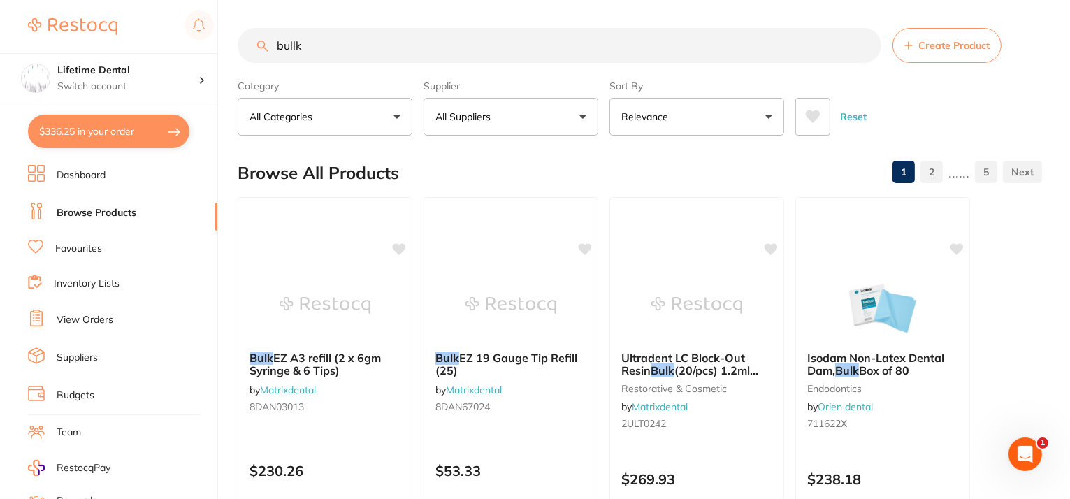
scroll to position [0, 0]
type input "bullk"
click at [61, 358] on link "Suppliers" at bounding box center [77, 358] width 41 height 14
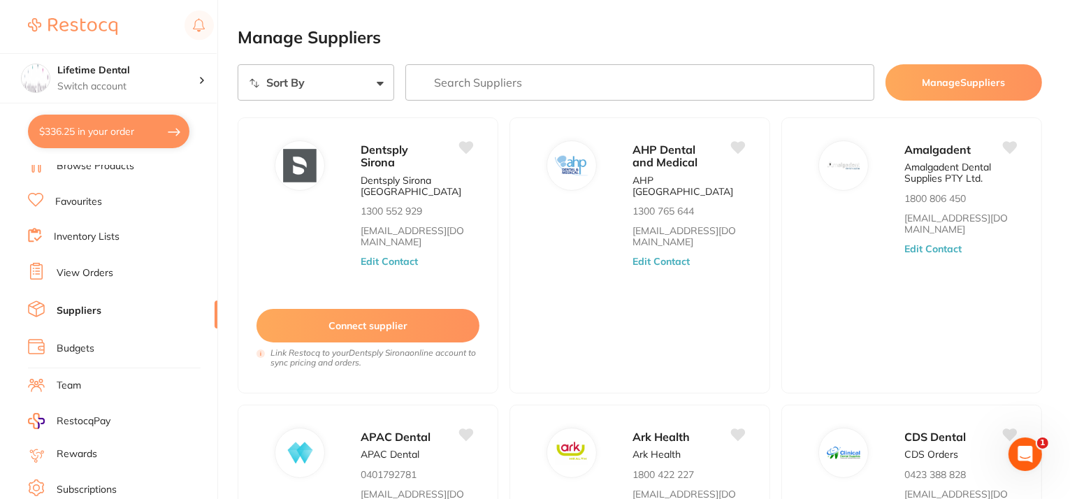
scroll to position [70, 0]
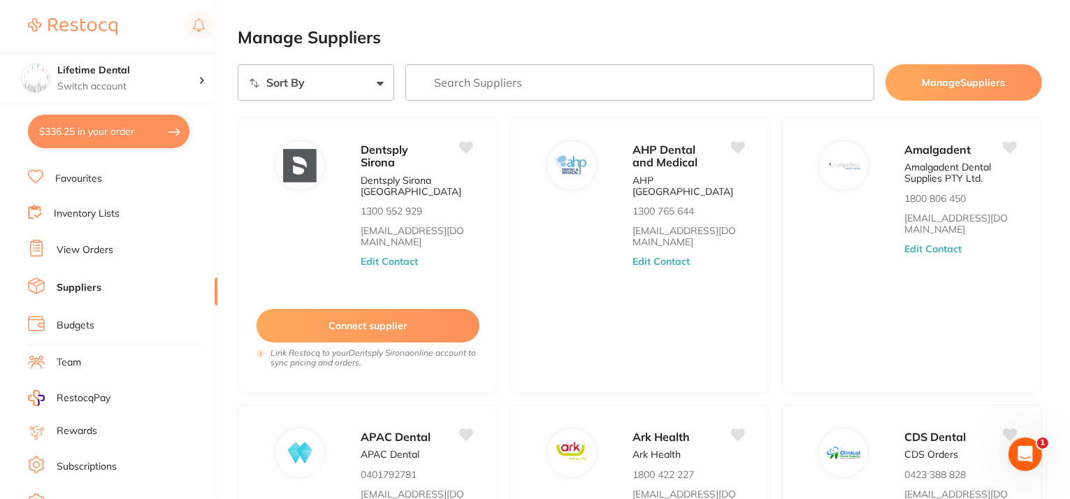
click at [89, 247] on link "View Orders" at bounding box center [85, 250] width 57 height 14
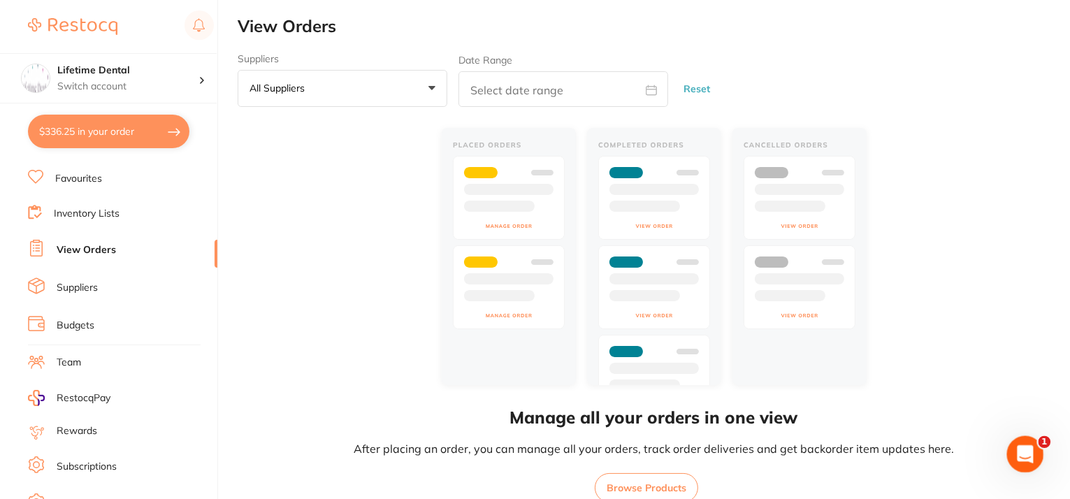
click at [1025, 449] on icon "Open Intercom Messenger" at bounding box center [1023, 452] width 23 height 23
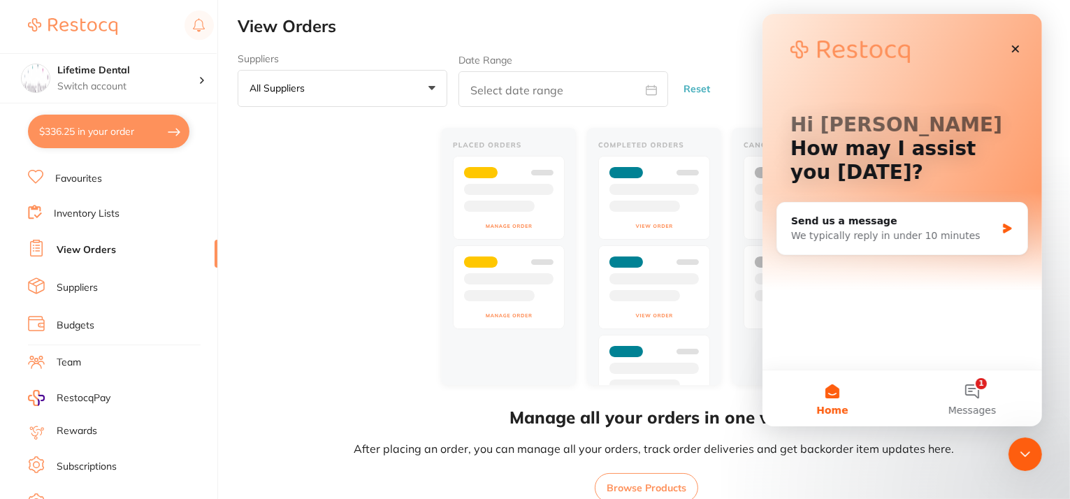
click at [328, 289] on div "Manage all your orders in one view After placing an order, you can manage all y…" at bounding box center [654, 313] width 832 height 379
click at [1016, 50] on icon "Close" at bounding box center [1015, 49] width 8 height 8
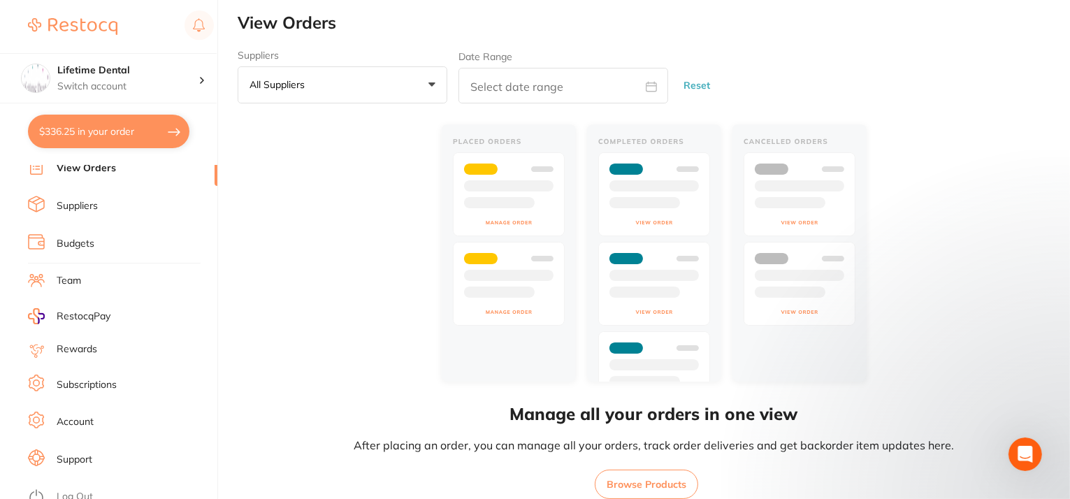
scroll to position [6, 0]
click at [89, 453] on link "Support" at bounding box center [75, 460] width 36 height 14
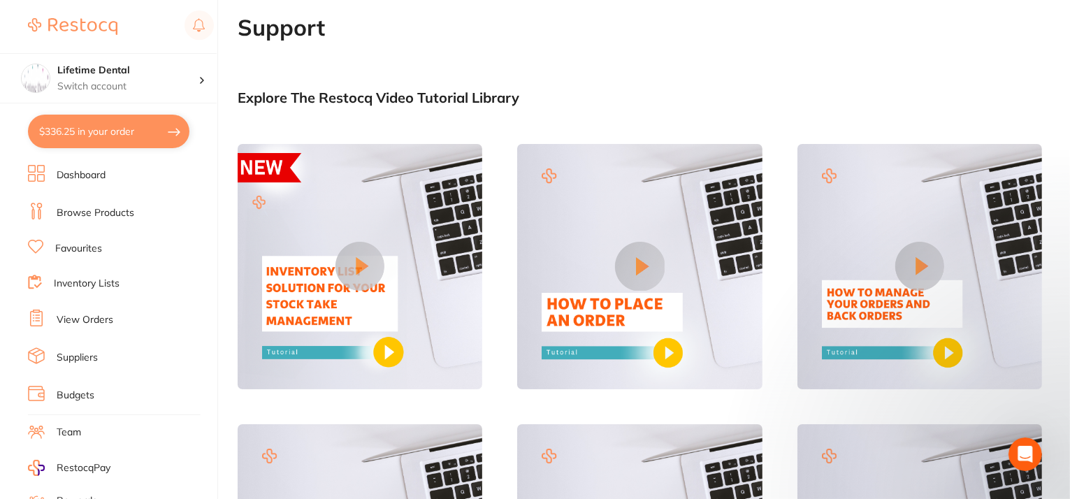
click at [101, 278] on link "Inventory Lists" at bounding box center [87, 284] width 66 height 14
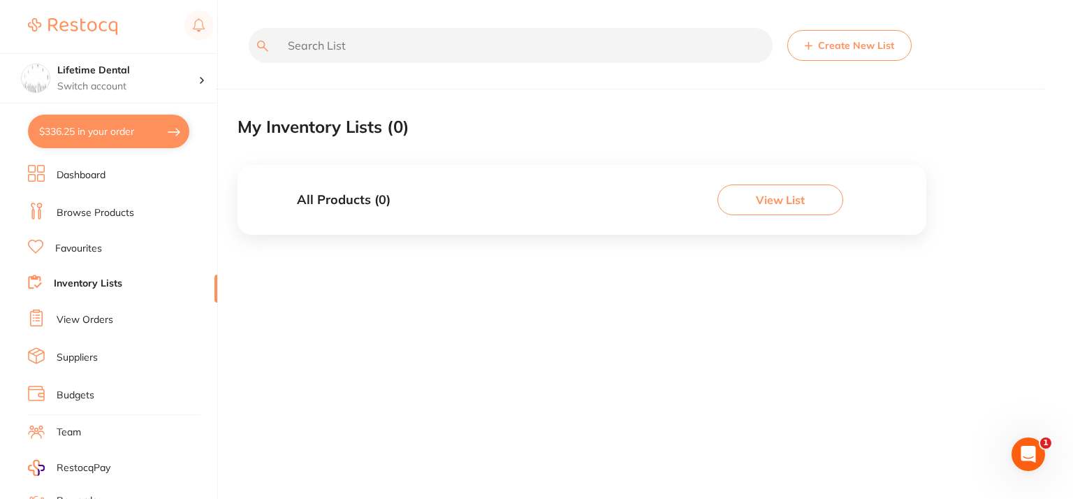
click at [78, 275] on li "Inventory Lists" at bounding box center [122, 284] width 189 height 19
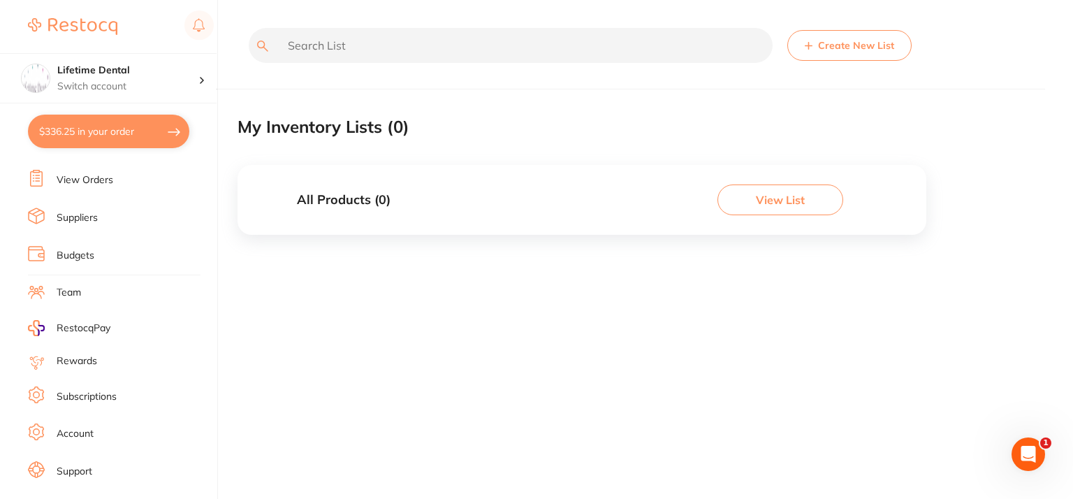
scroll to position [152, 0]
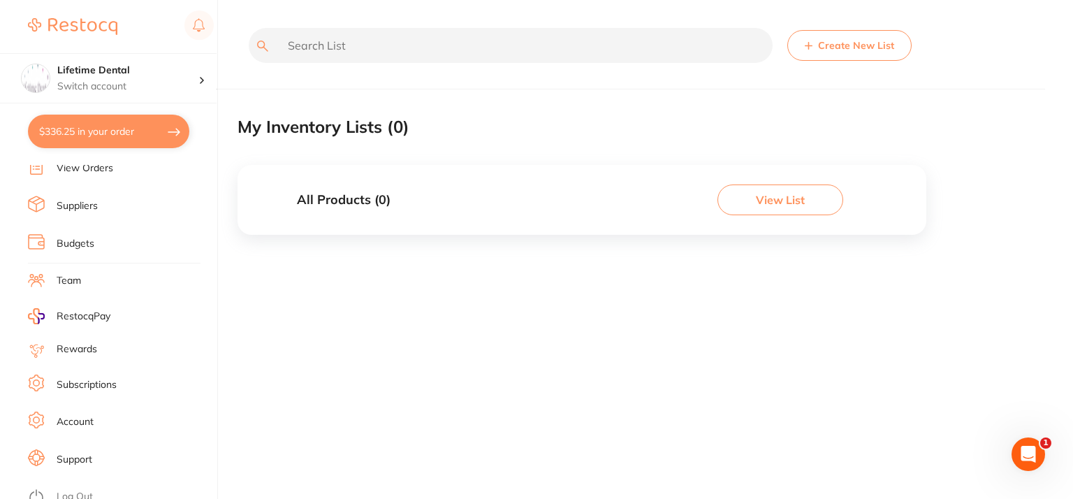
click at [81, 342] on link "Rewards" at bounding box center [77, 349] width 41 height 14
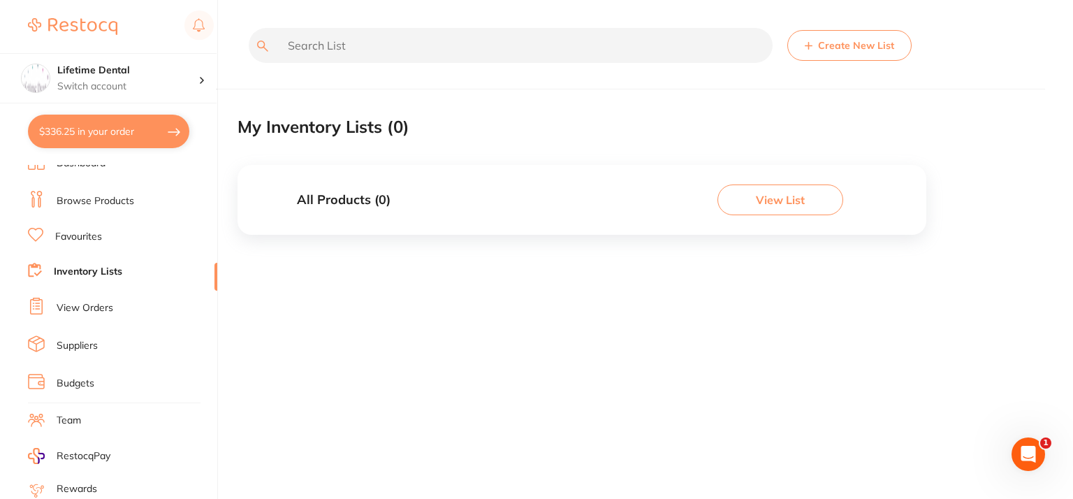
click at [87, 339] on link "Suppliers" at bounding box center [77, 346] width 41 height 14
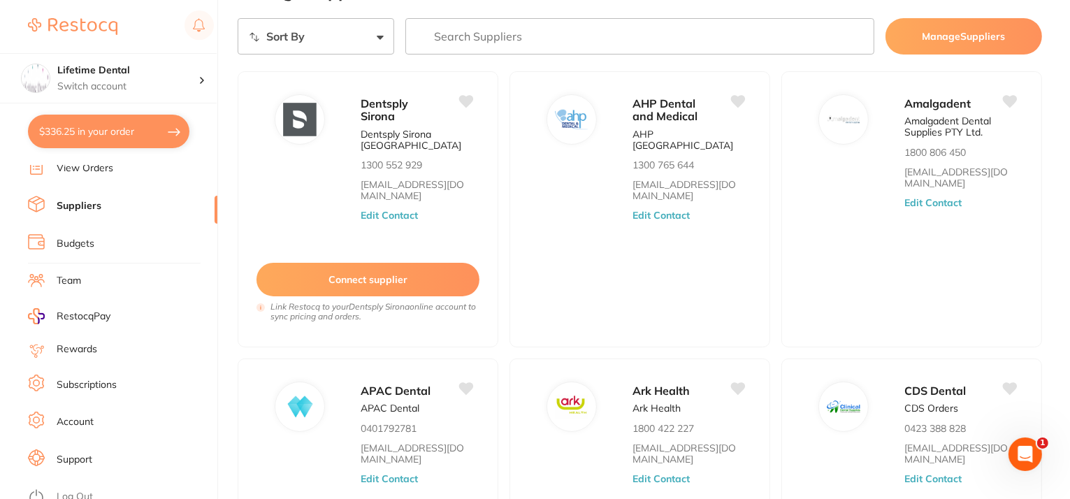
scroll to position [70, 0]
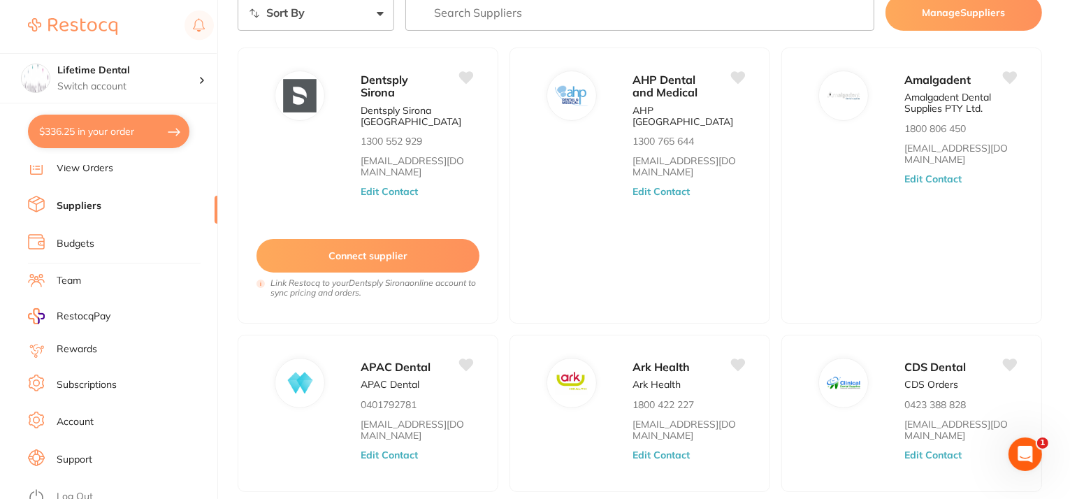
click at [63, 378] on link "Subscriptions" at bounding box center [87, 385] width 60 height 14
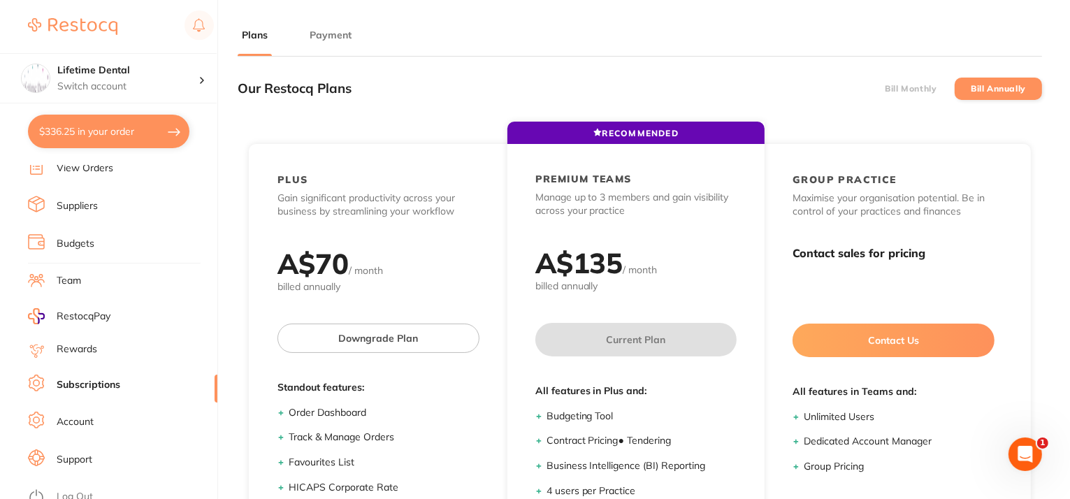
click at [887, 88] on label "Bill Monthly" at bounding box center [911, 89] width 52 height 10
click at [885, 89] on input "Bill Monthly" at bounding box center [885, 89] width 0 height 0
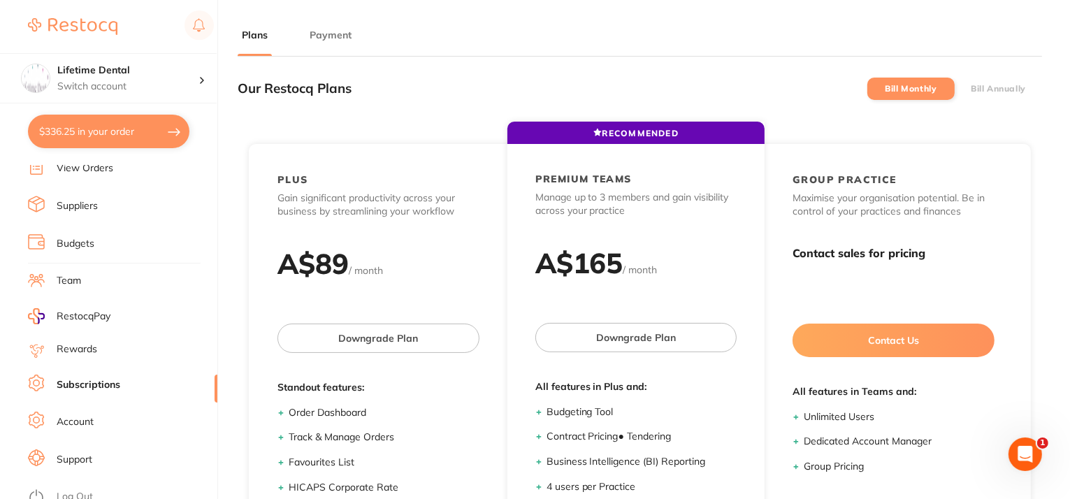
click at [959, 82] on li "Bill Annually" at bounding box center [998, 89] width 87 height 22
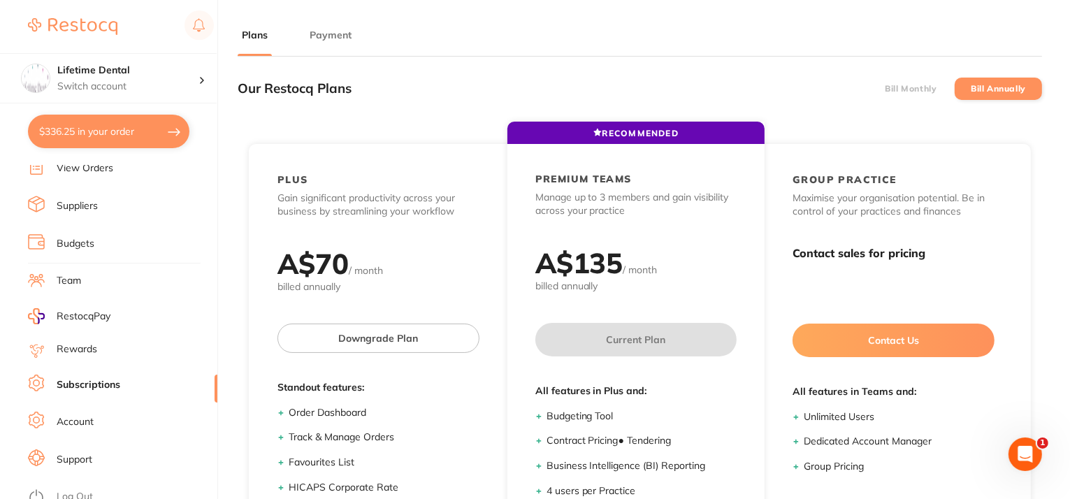
click at [906, 91] on label "Bill Monthly" at bounding box center [911, 89] width 52 height 10
click at [885, 89] on input "Bill Monthly" at bounding box center [885, 89] width 0 height 0
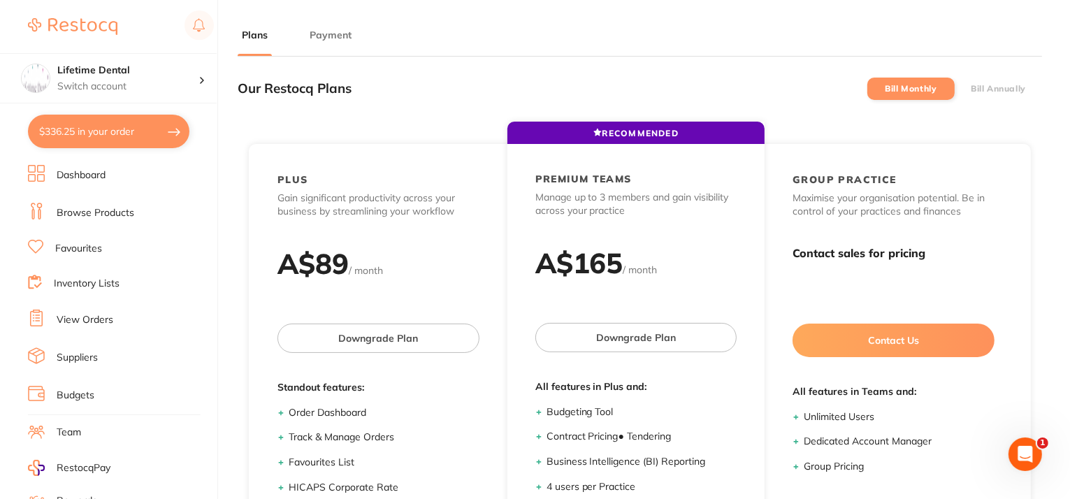
click at [75, 177] on link "Dashboard" at bounding box center [81, 175] width 49 height 14
